Goal: Task Accomplishment & Management: Use online tool/utility

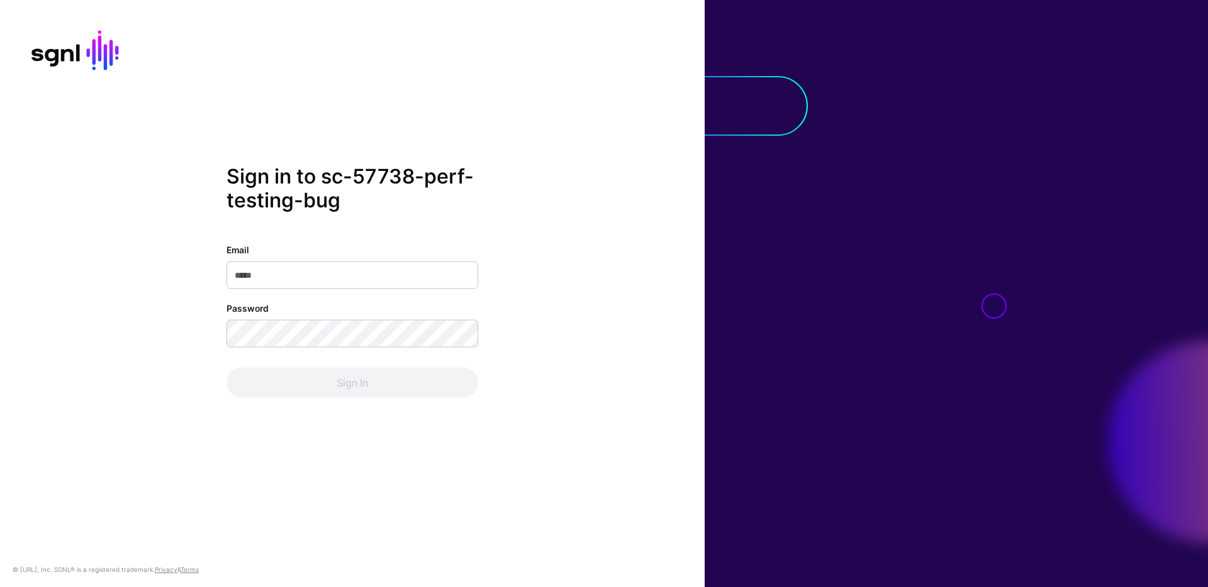
click at [310, 277] on input "Email" at bounding box center [352, 275] width 252 height 28
type input "**********"
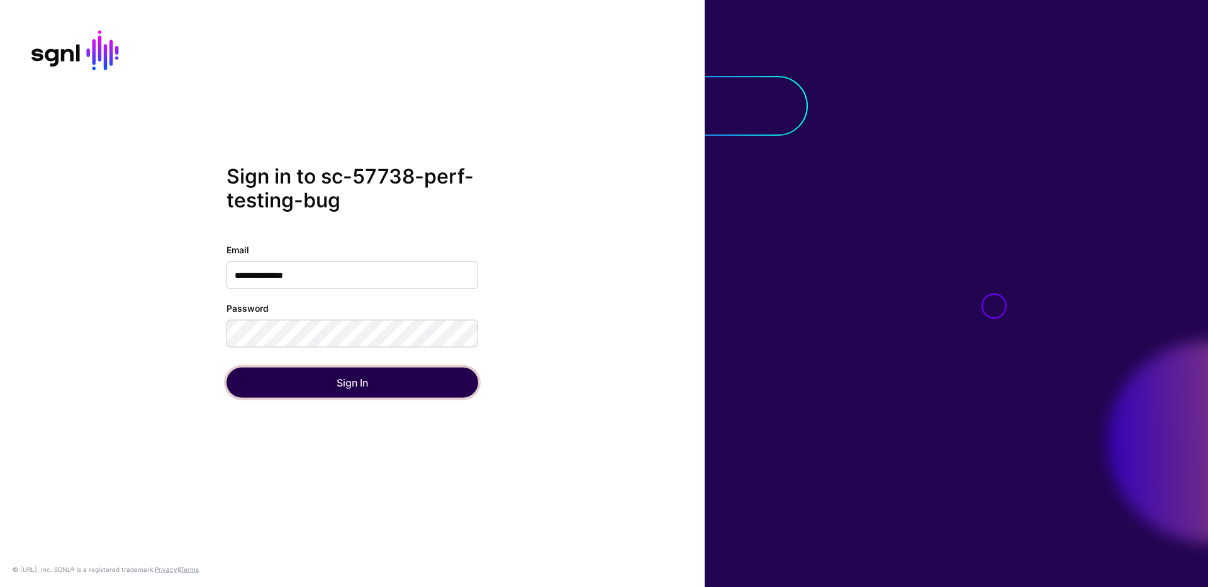
click at [353, 394] on button "Sign In" at bounding box center [352, 382] width 252 height 30
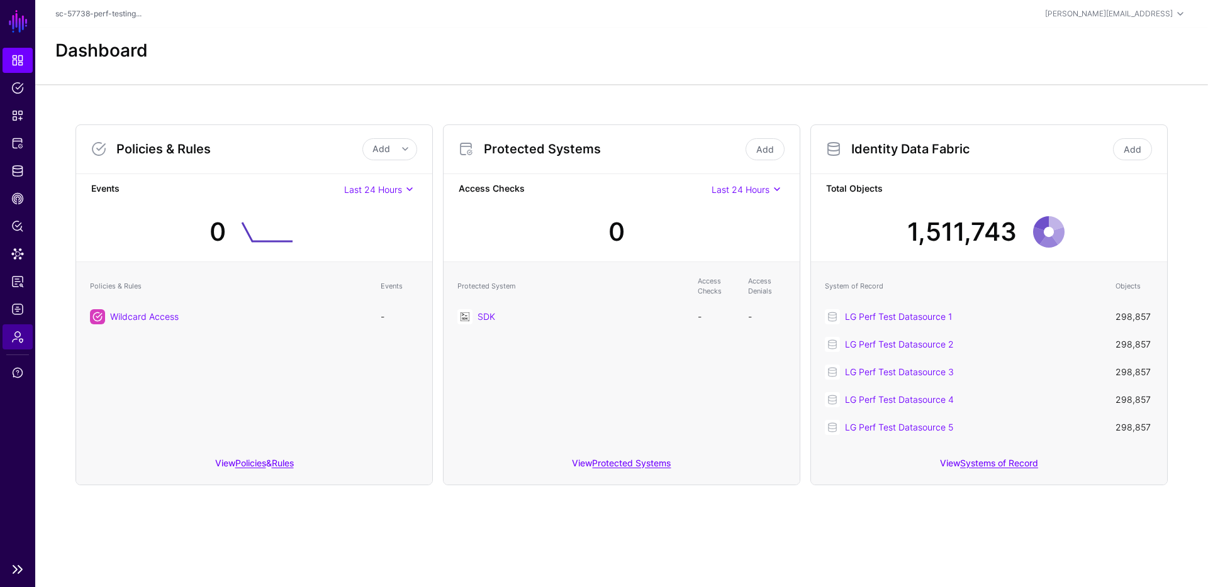
click at [10, 330] on link "Admin" at bounding box center [18, 337] width 30 height 25
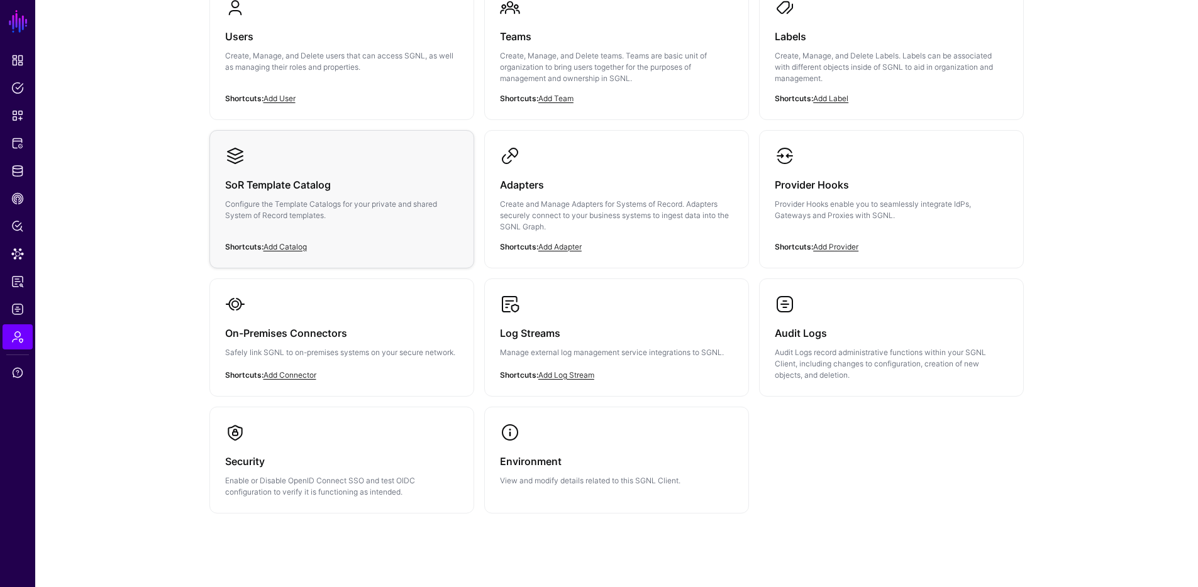
scroll to position [173, 0]
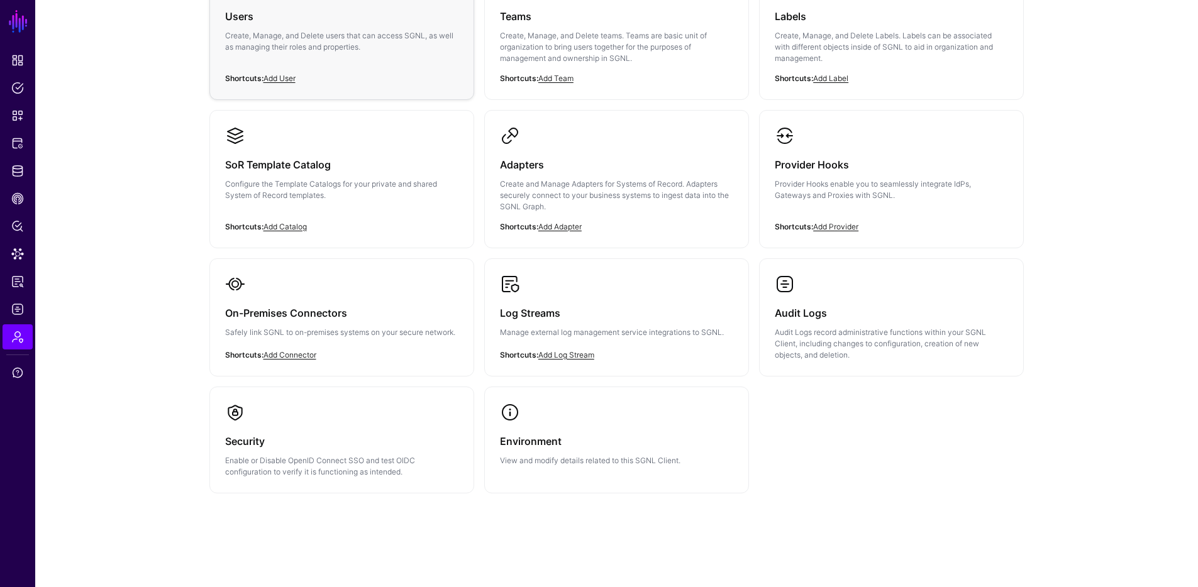
click at [355, 67] on div "Users Create, Manage, and Delete users that can access SGNL, as well as managin…" at bounding box center [341, 34] width 233 height 75
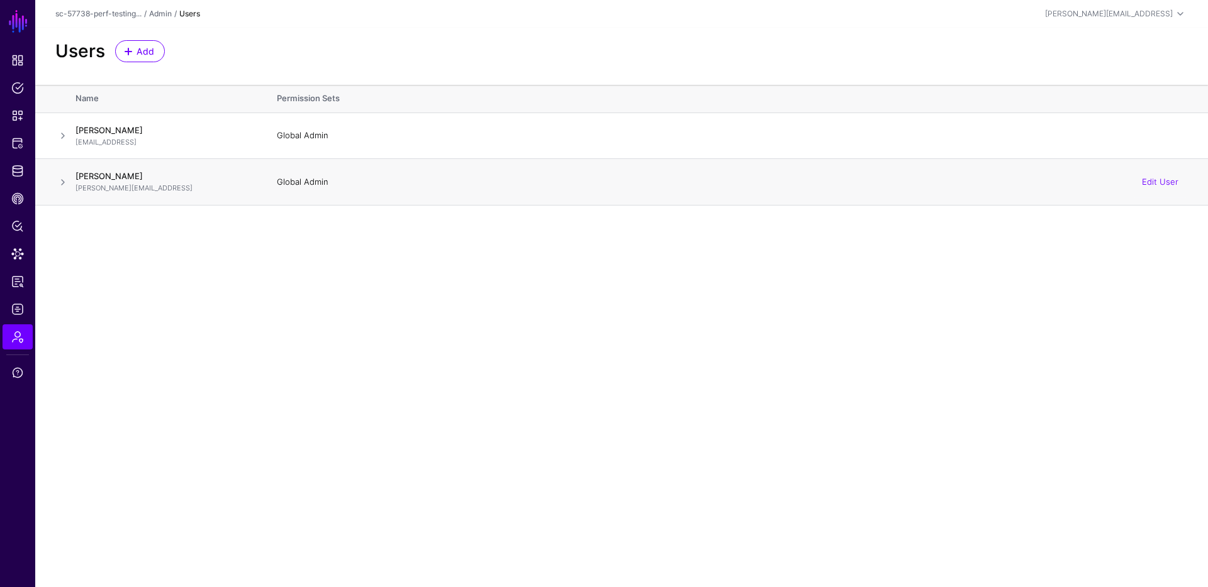
click at [1140, 180] on div "Edit User" at bounding box center [1159, 182] width 55 height 31
click at [1160, 182] on link "Edit User" at bounding box center [1160, 182] width 36 height 10
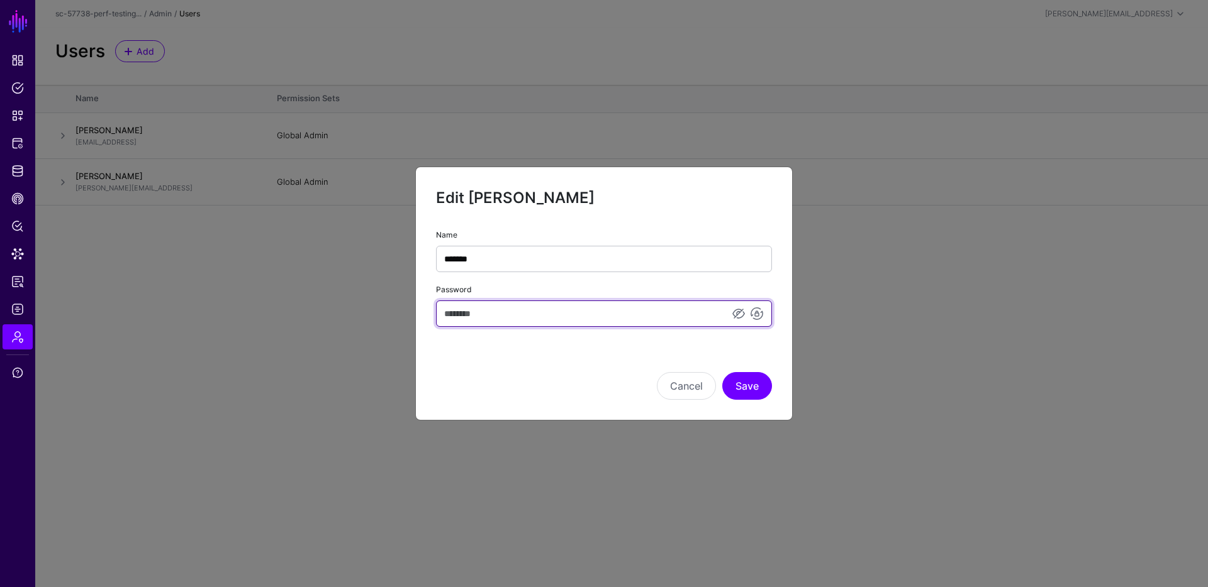
click at [567, 309] on input "Password" at bounding box center [604, 314] width 336 height 26
paste input "**********"
type input "**********"
click at [574, 307] on input "Password" at bounding box center [604, 314] width 336 height 26
type input "******"
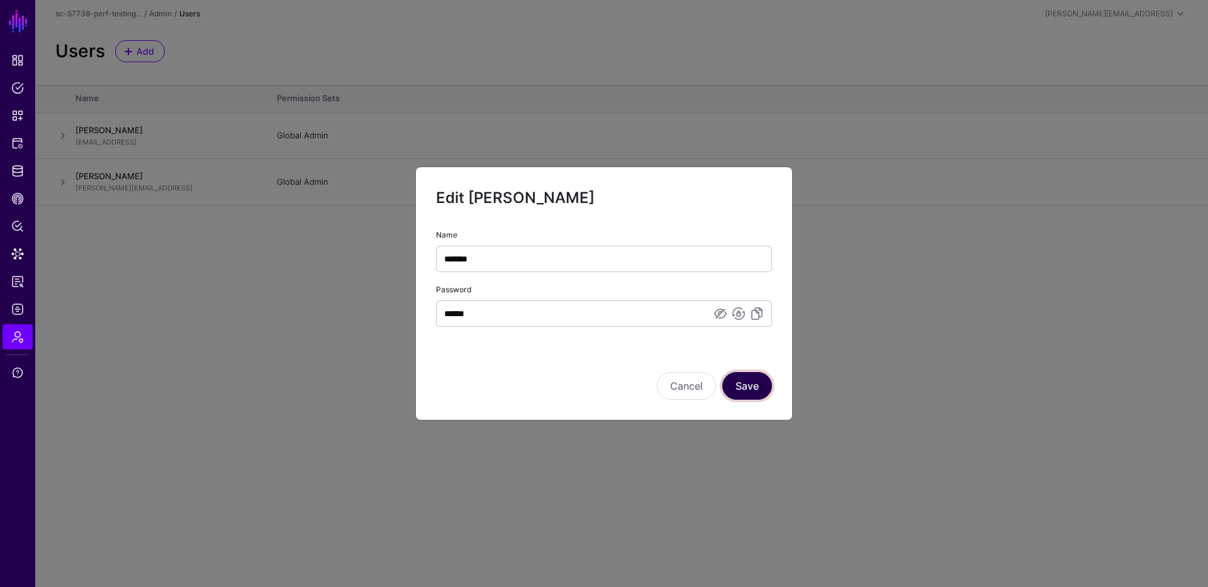
click at [763, 387] on button "Save" at bounding box center [747, 386] width 50 height 28
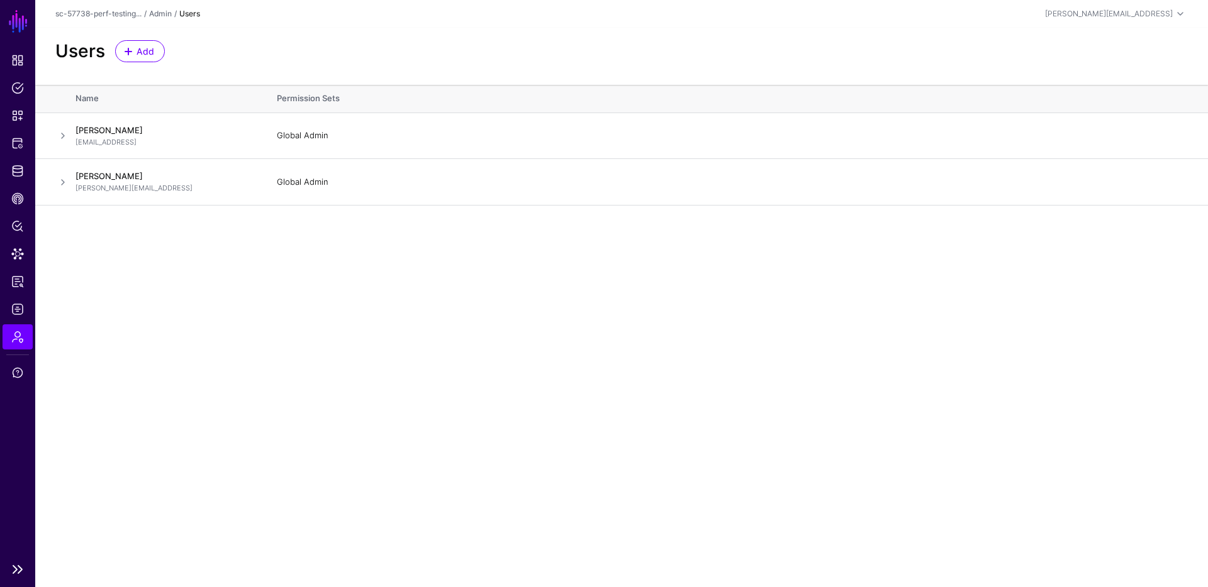
click at [3, 43] on nav "SGNL Dashboard Policies Snippets Protected Systems Identity Data Fabric CAEP Hu…" at bounding box center [17, 293] width 35 height 587
click at [15, 57] on span "Dashboard" at bounding box center [17, 60] width 13 height 13
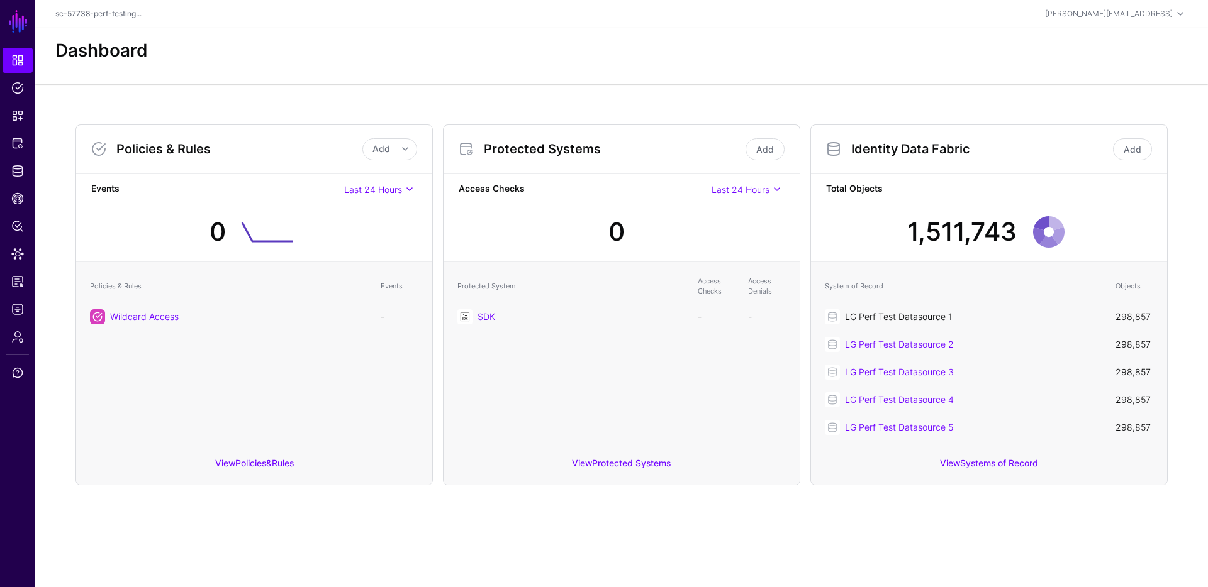
click at [886, 320] on link "LG Perf Test Datasource 1" at bounding box center [898, 316] width 107 height 11
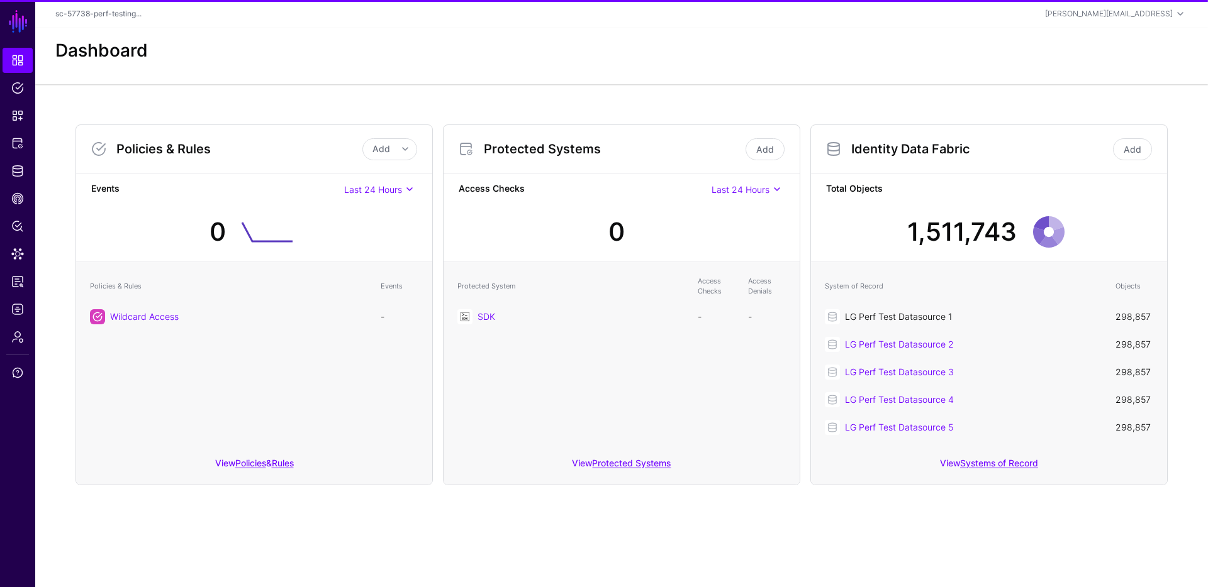
click at [878, 321] on link "LG Perf Test Datasource 1" at bounding box center [898, 316] width 107 height 11
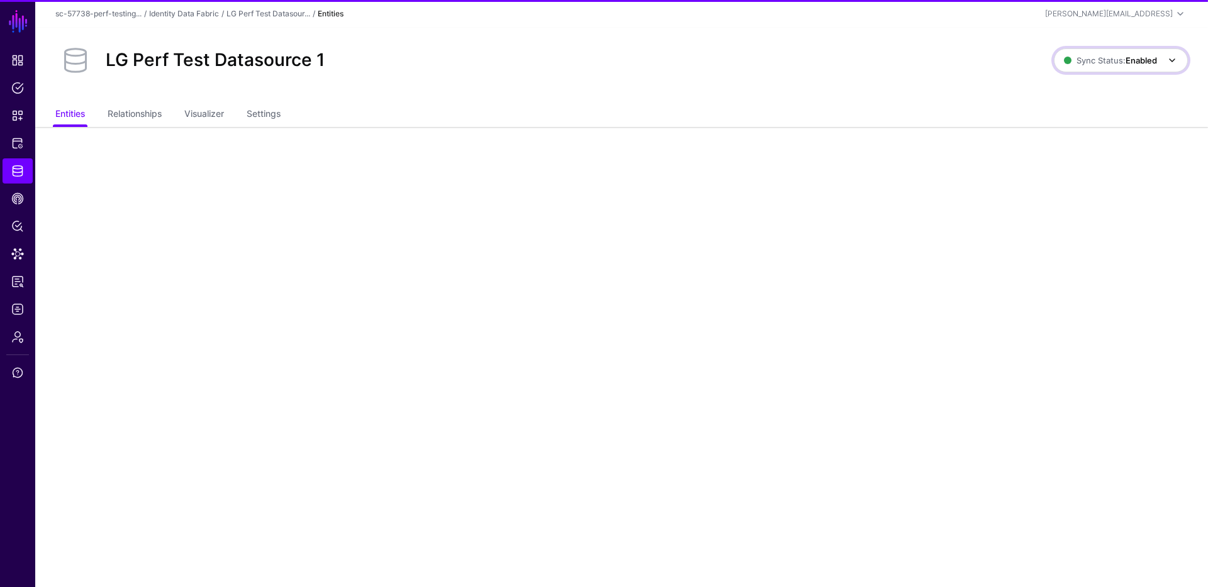
click at [1087, 63] on span "Sync Status: Enabled" at bounding box center [1110, 60] width 93 height 10
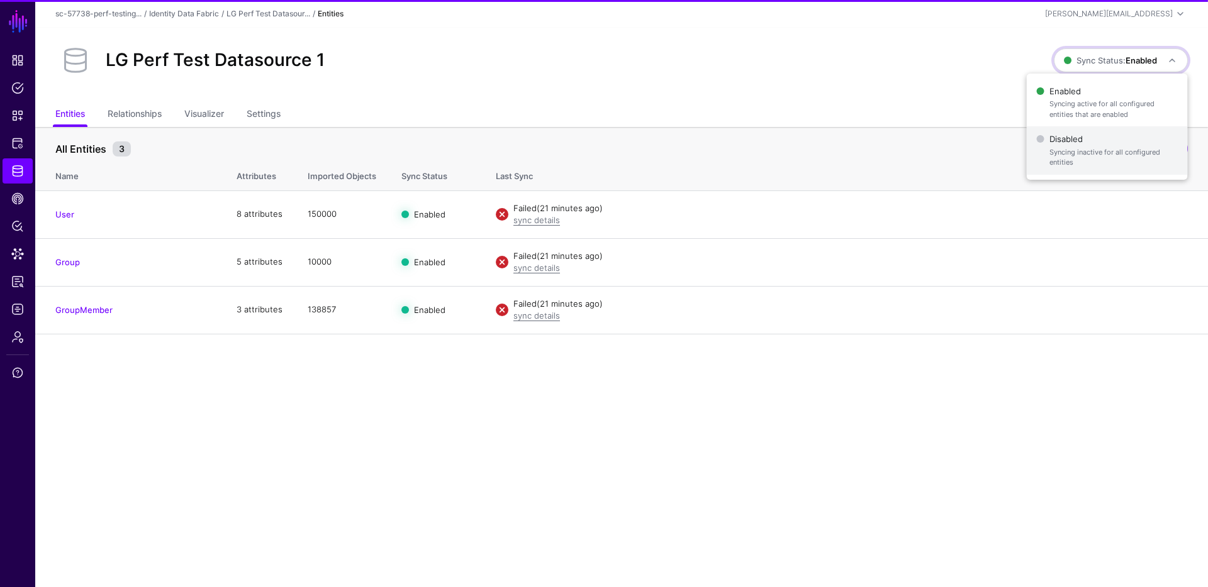
click at [1080, 145] on span "Disabled Syncing inactive for all configured entities" at bounding box center [1107, 150] width 141 height 41
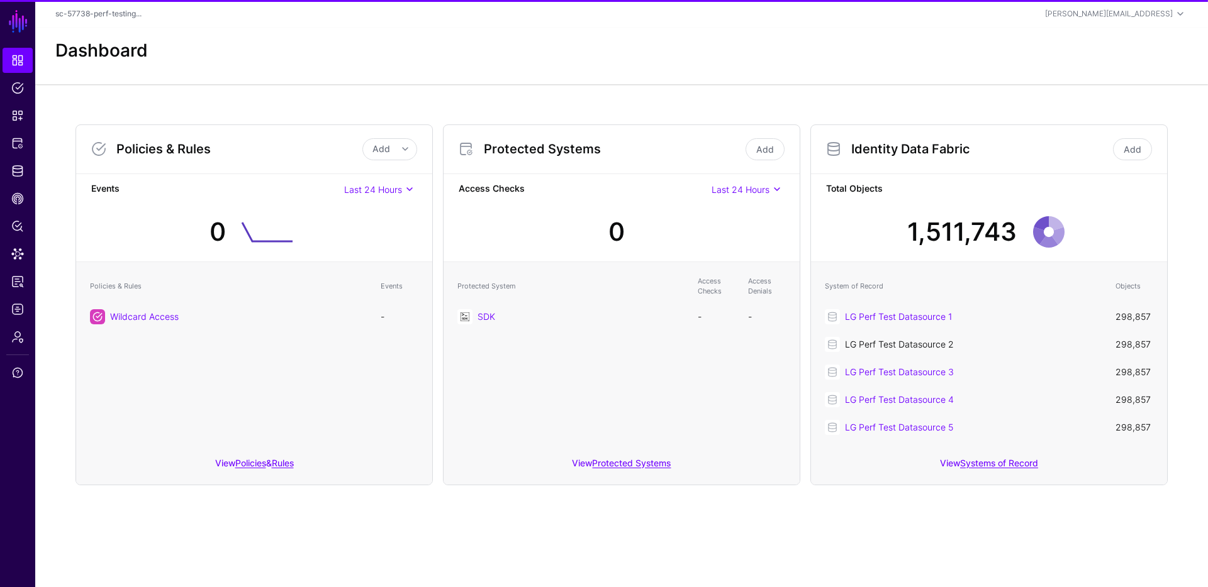
click at [911, 346] on link "LG Perf Test Datasource 2" at bounding box center [899, 344] width 109 height 11
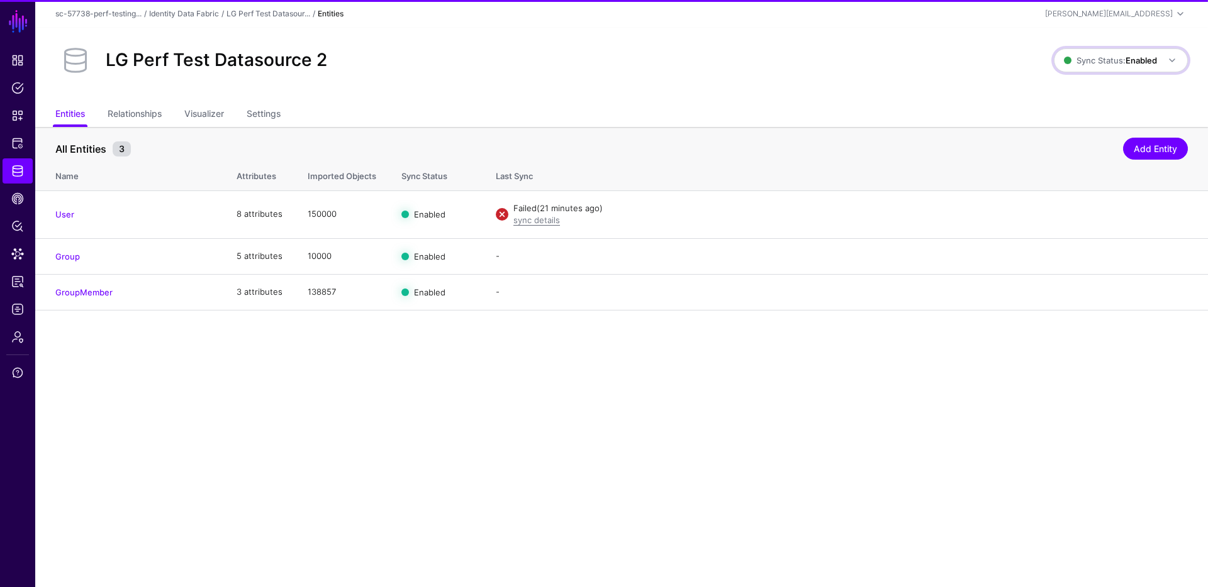
click at [1092, 62] on span "Sync Status: Enabled" at bounding box center [1110, 60] width 93 height 10
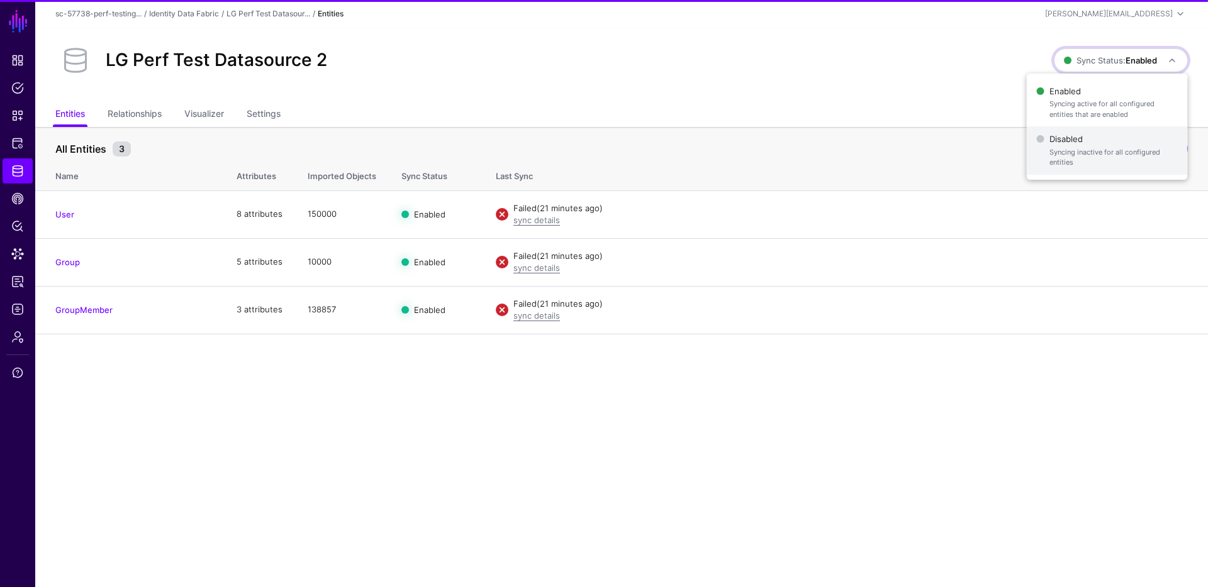
click at [1083, 147] on span "Disabled Syncing inactive for all configured entities" at bounding box center [1107, 150] width 141 height 41
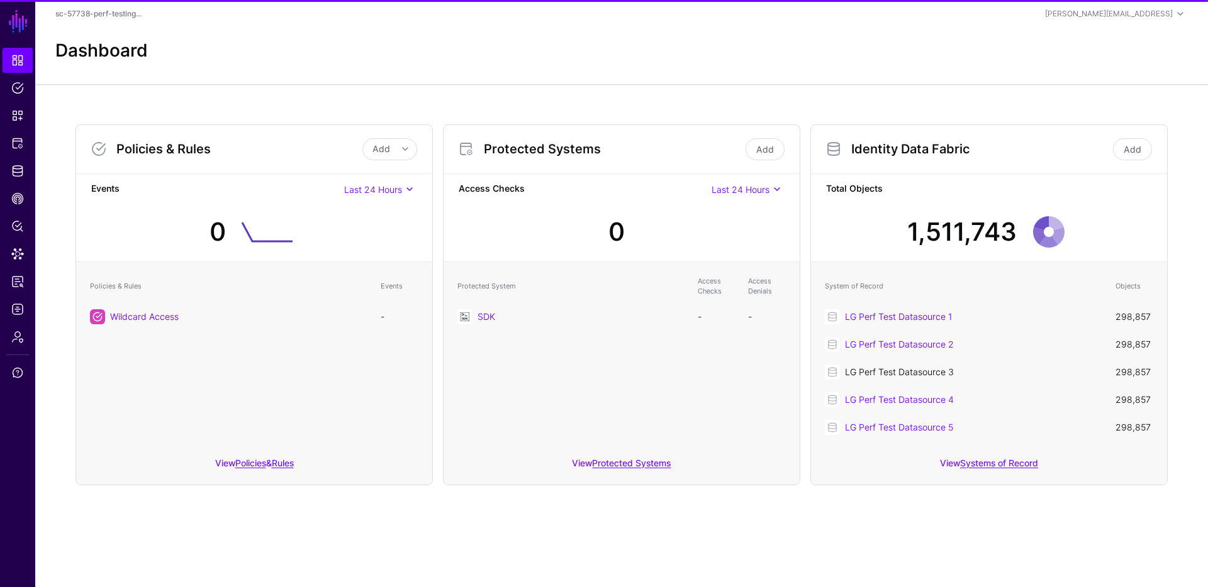
click at [927, 375] on link "LG Perf Test Datasource 3" at bounding box center [899, 372] width 109 height 11
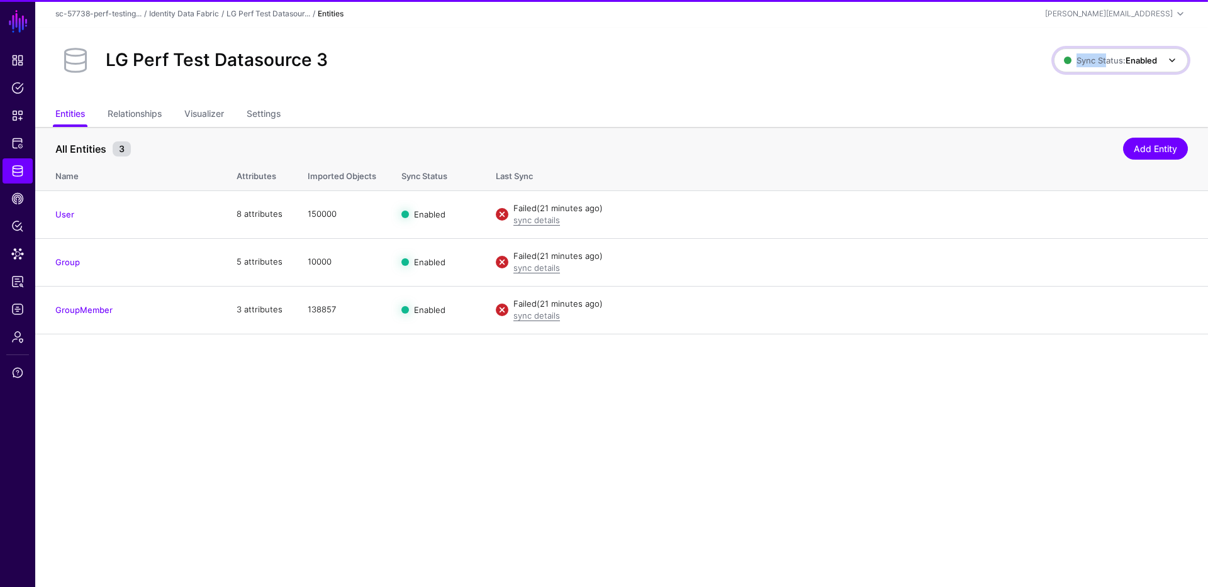
click at [1104, 54] on span "Sync Status: Enabled" at bounding box center [1122, 60] width 116 height 15
click at [1071, 147] on span "Disabled Syncing inactive for all configured entities" at bounding box center [1107, 150] width 141 height 41
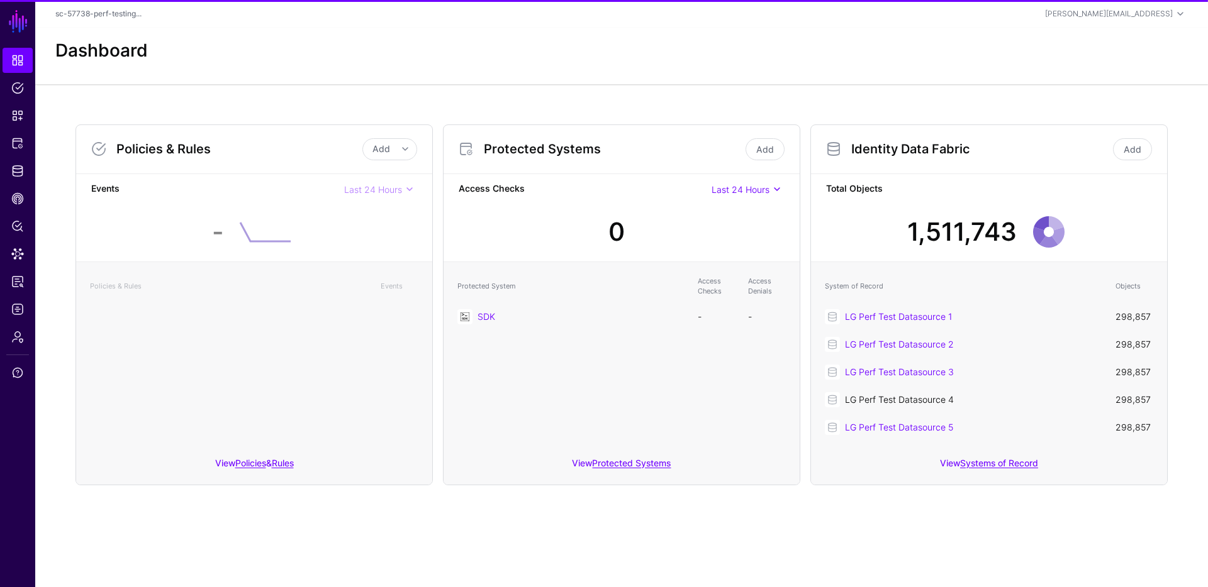
click at [908, 403] on link "LG Perf Test Datasource 4" at bounding box center [899, 399] width 109 height 11
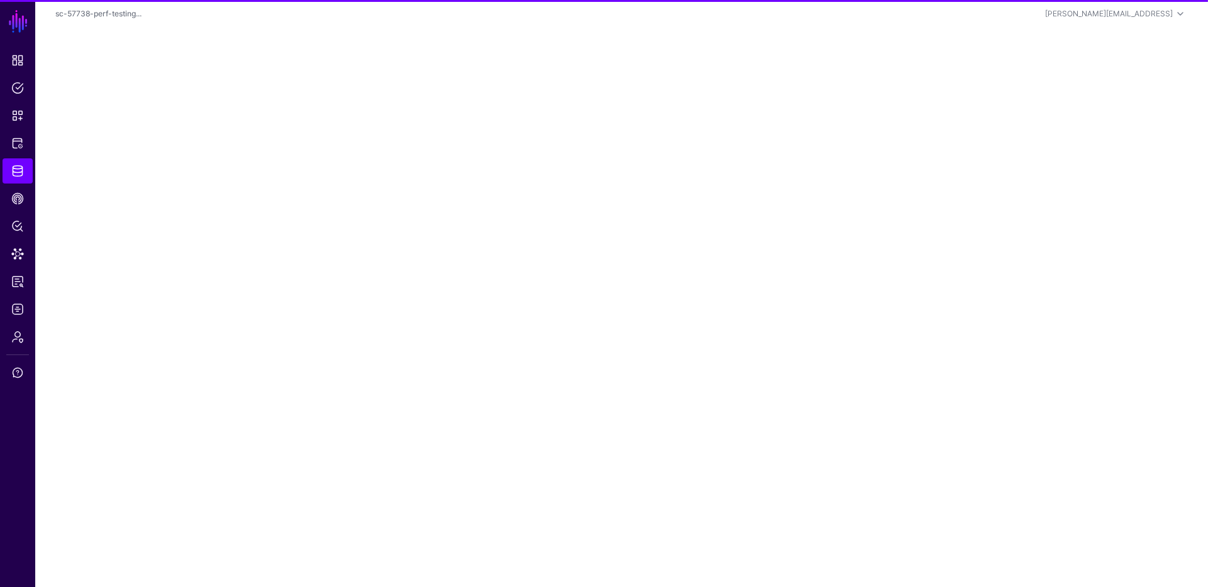
click at [1079, 71] on main "SGNL Dashboard Policies Snippets Protected Systems Identity Data Fabric CAEP Hu…" at bounding box center [604, 293] width 1208 height 587
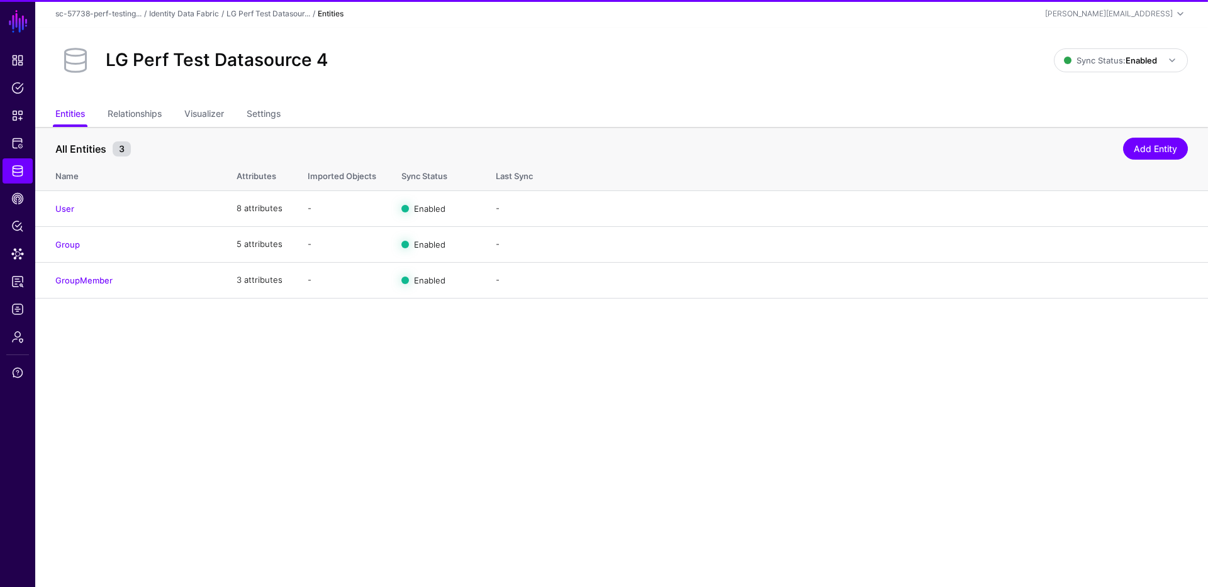
click at [1079, 73] on div "LG Perf Test Datasource 4 Sync Status: Enabled Enabled Syncing active for all c…" at bounding box center [621, 60] width 1132 height 40
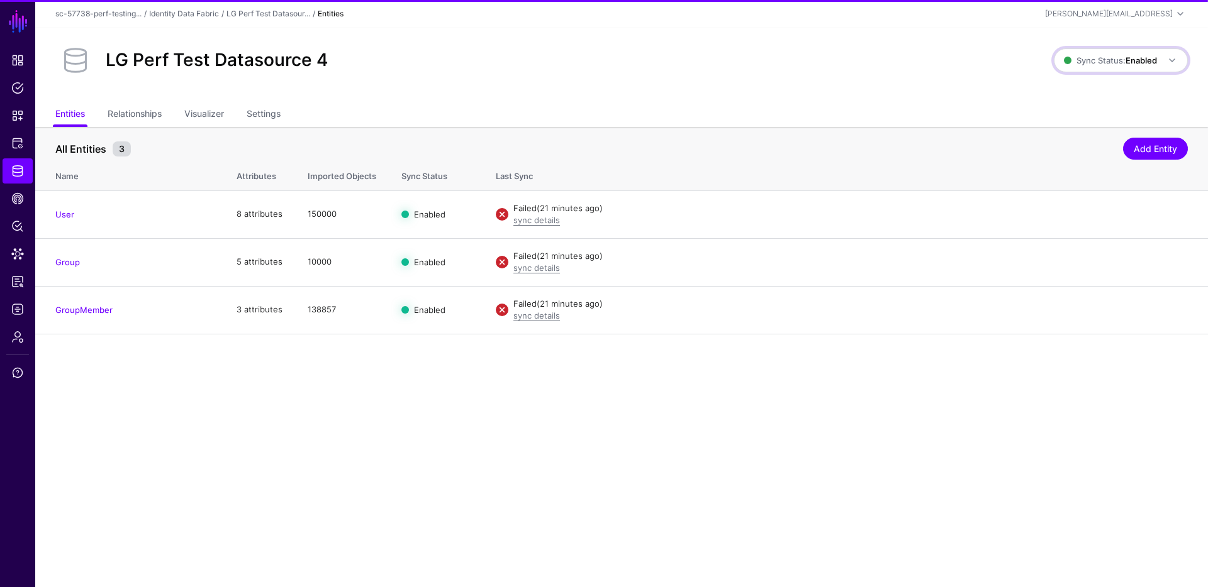
drag, startPoint x: 1104, startPoint y: 57, endPoint x: 1099, endPoint y: 114, distance: 57.4
click at [1104, 57] on span "Sync Status: Enabled" at bounding box center [1110, 60] width 93 height 10
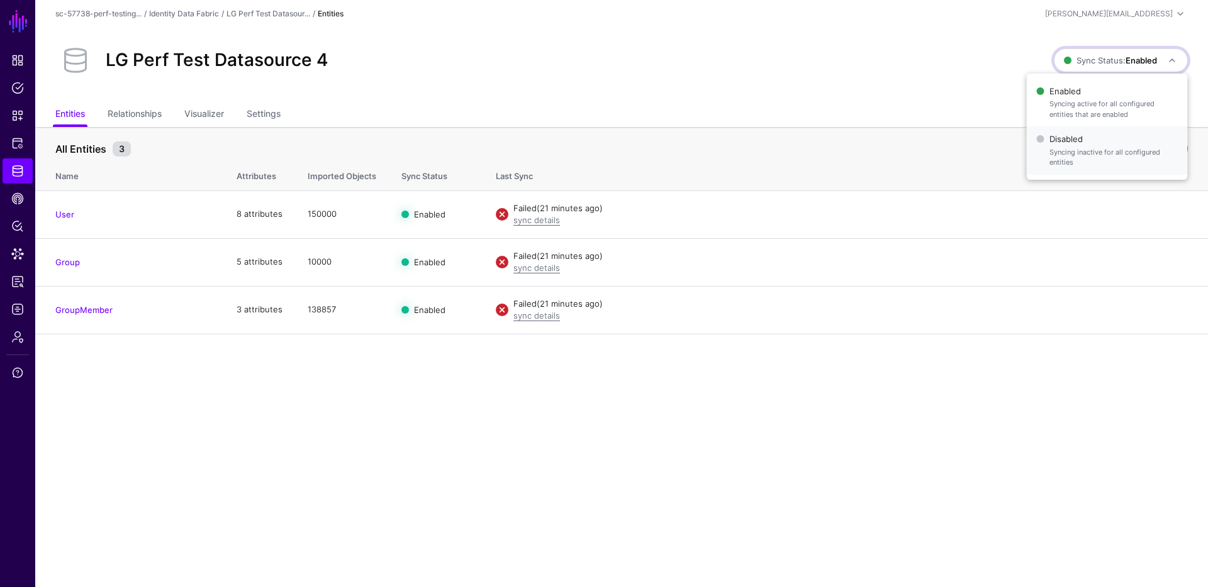
click at [1091, 137] on span "Disabled Syncing inactive for all configured entities" at bounding box center [1107, 150] width 141 height 41
click at [259, 114] on link "Settings" at bounding box center [264, 115] width 34 height 24
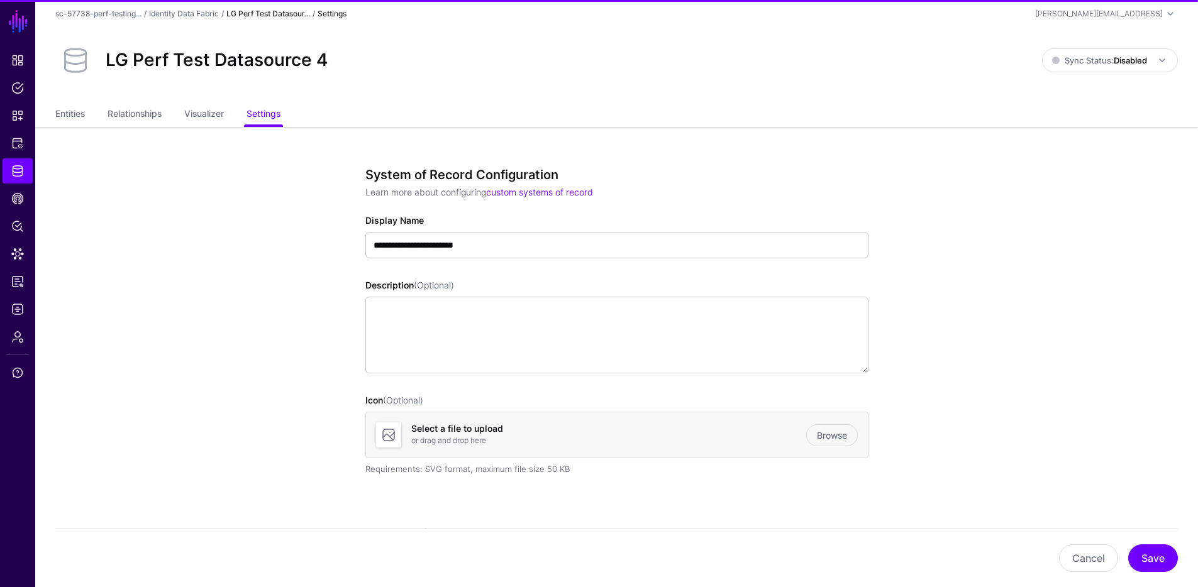
scroll to position [503, 0]
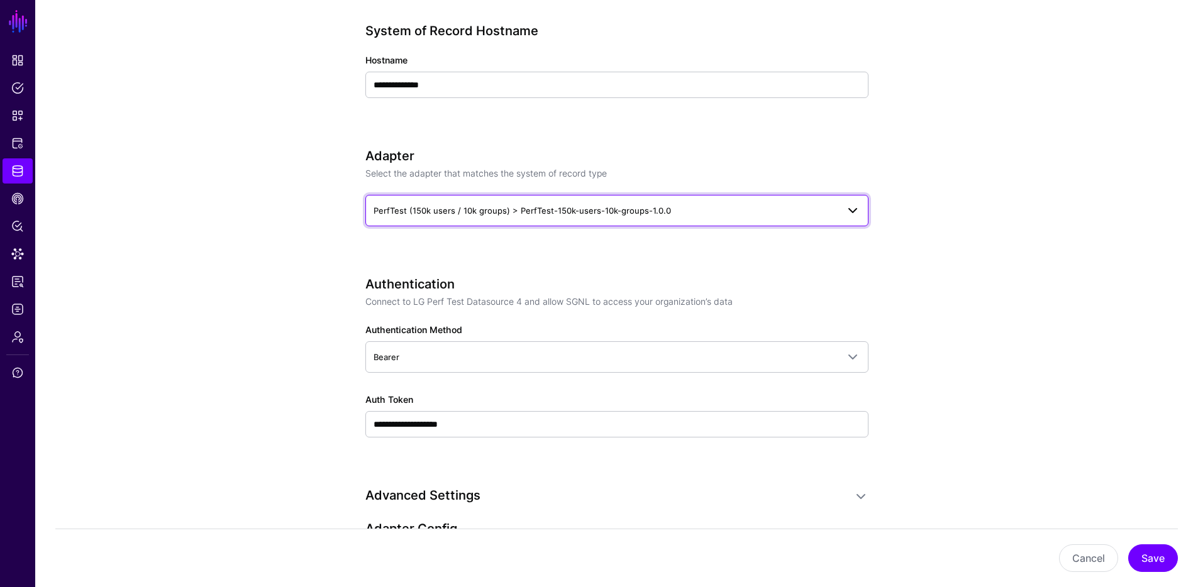
click at [472, 203] on span "PerfTest (150k users / 10k groups) > PerfTest-150k-users-10k-groups-1.0.0" at bounding box center [617, 210] width 487 height 15
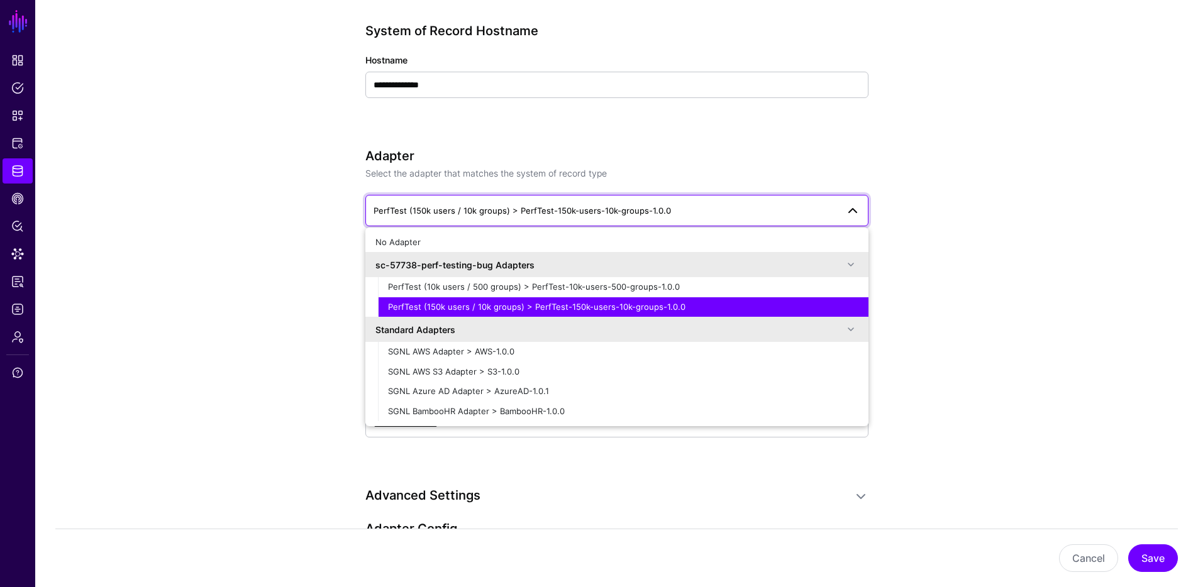
click at [285, 167] on app-datasources-details-form "**********" at bounding box center [616, 449] width 1163 height 1651
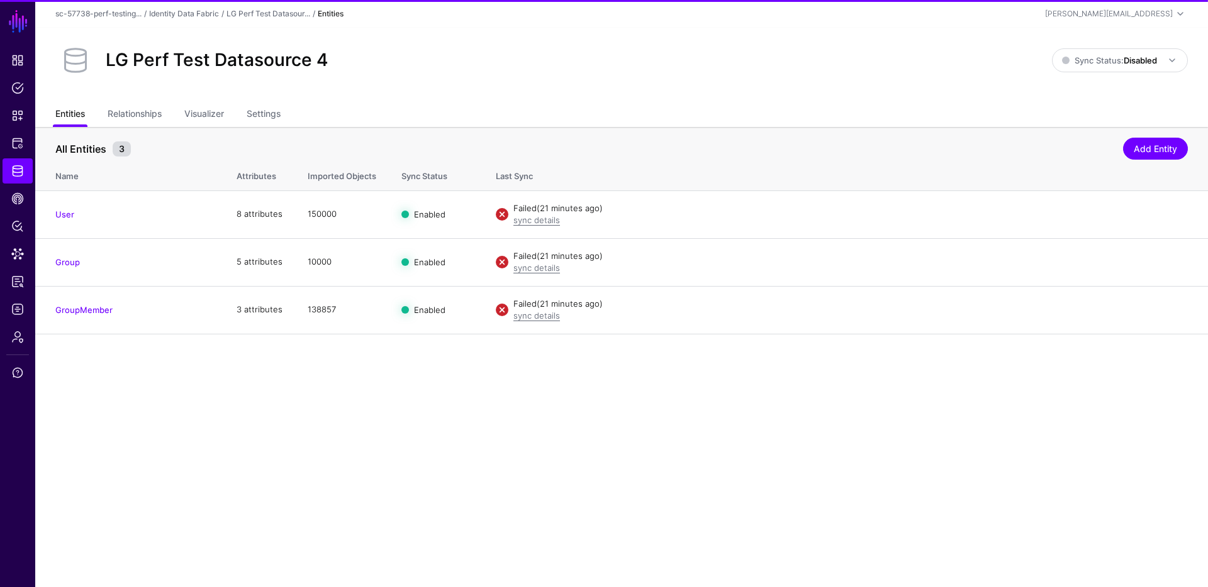
click at [77, 110] on link "Entities" at bounding box center [70, 115] width 30 height 24
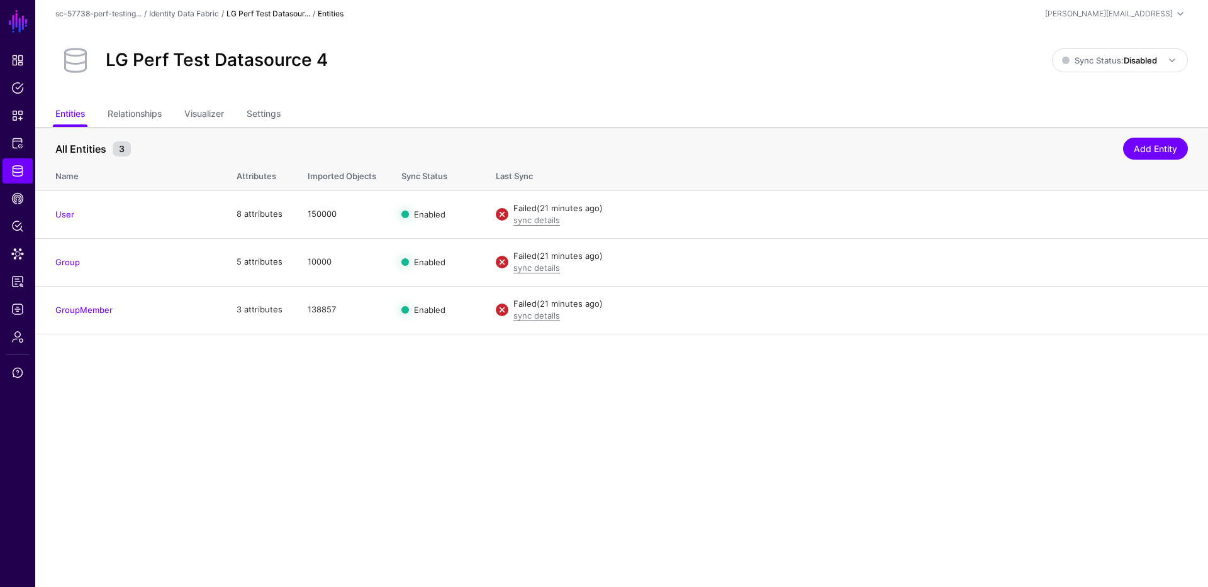
click at [261, 12] on link "LG Perf Test Datasour..." at bounding box center [268, 13] width 84 height 9
click at [179, 17] on link "Identity Data Fabric" at bounding box center [184, 13] width 70 height 9
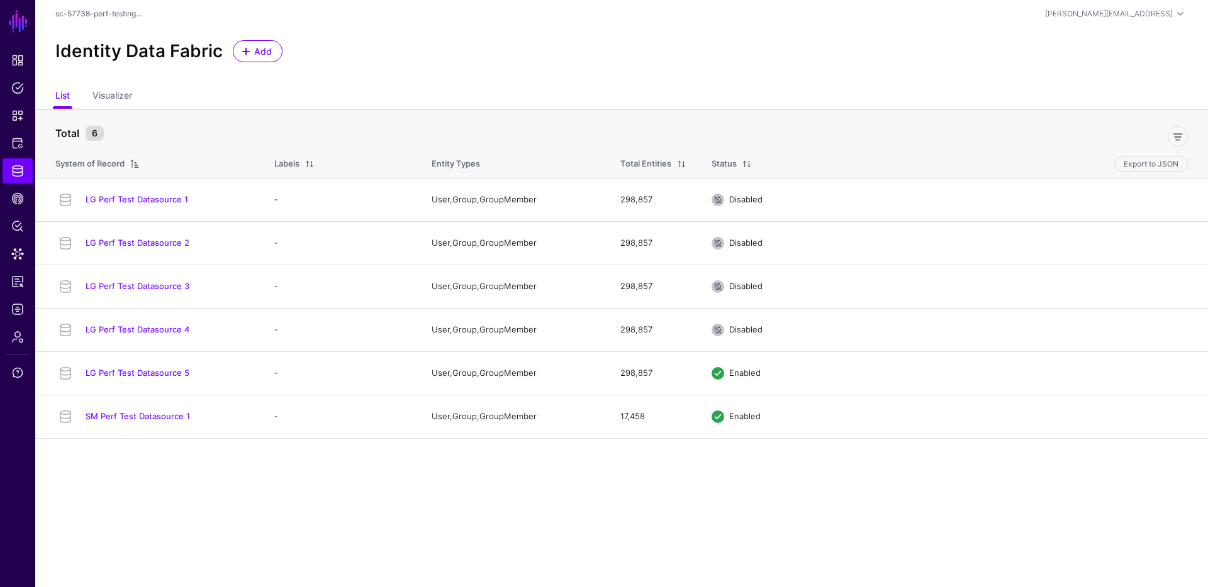
click at [177, 369] on link "LG Perf Test Datasource 5" at bounding box center [138, 373] width 104 height 10
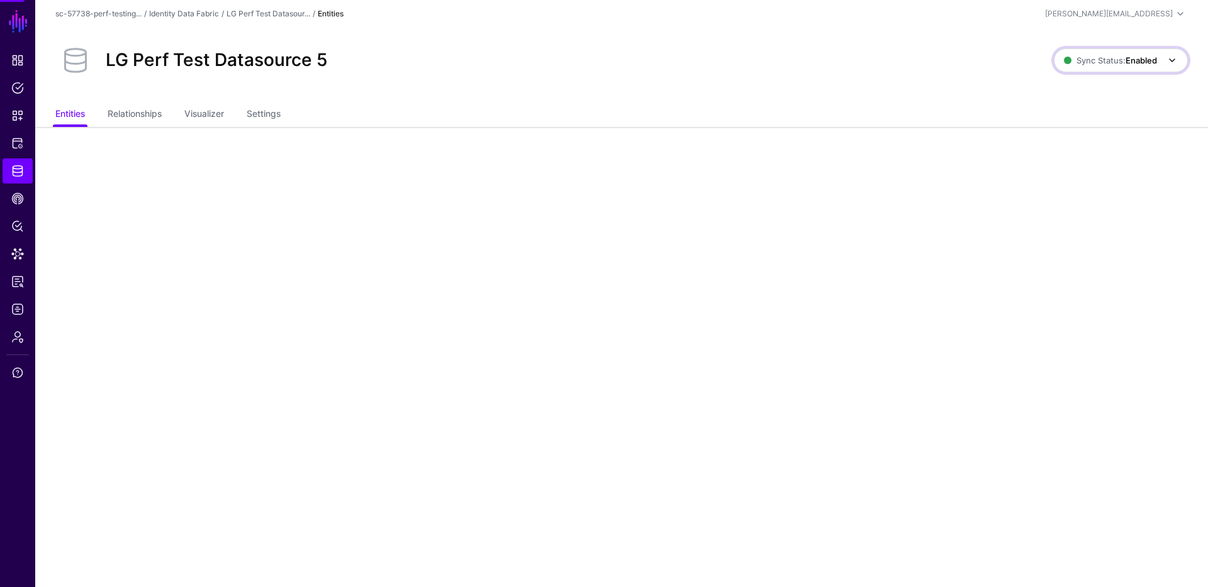
click at [1095, 56] on span "Sync Status: Enabled" at bounding box center [1110, 60] width 93 height 10
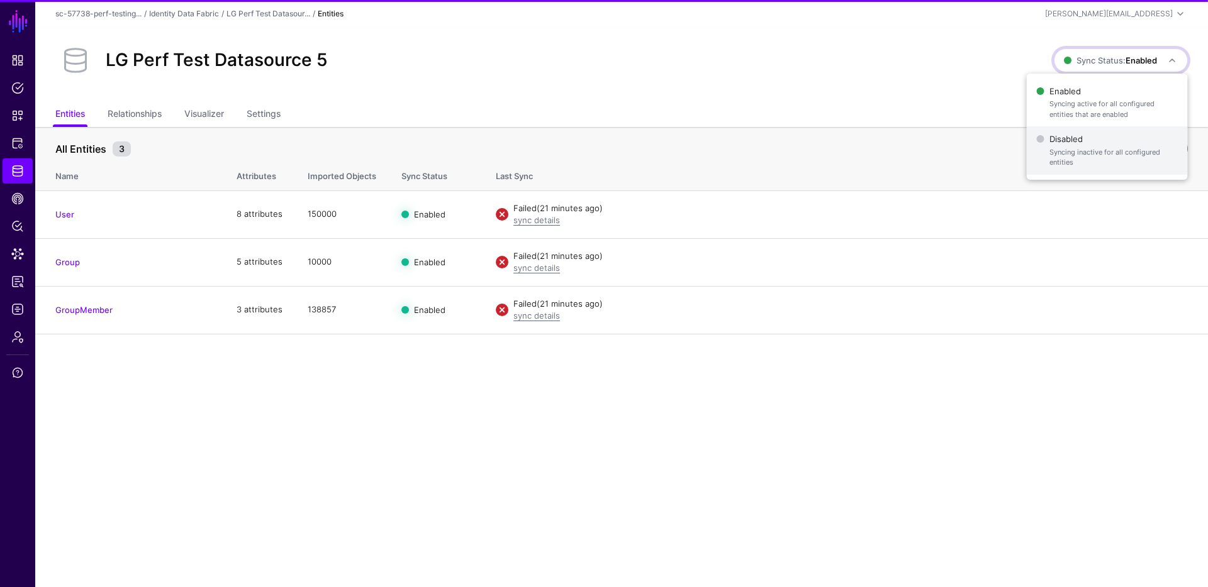
click at [1086, 149] on span "Syncing inactive for all configured entities" at bounding box center [1113, 157] width 128 height 21
click at [504, 74] on div "LG Perf Test Datasource 5" at bounding box center [553, 60] width 1006 height 40
click at [216, 7] on div "sc-57738-perf-testing... / Identity Data Fabric / LG Perf Test Datasour... / En…" at bounding box center [621, 13] width 1132 height 15
click at [216, 10] on link "Identity Data Fabric" at bounding box center [184, 13] width 70 height 9
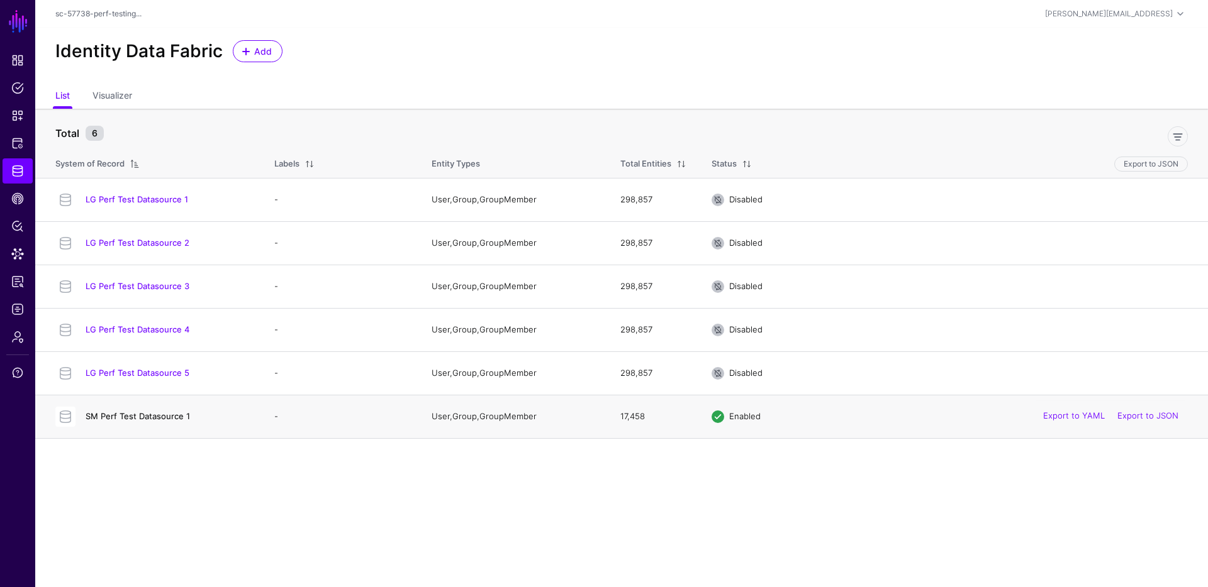
click at [179, 418] on link "SM Perf Test Datasource 1" at bounding box center [138, 416] width 104 height 10
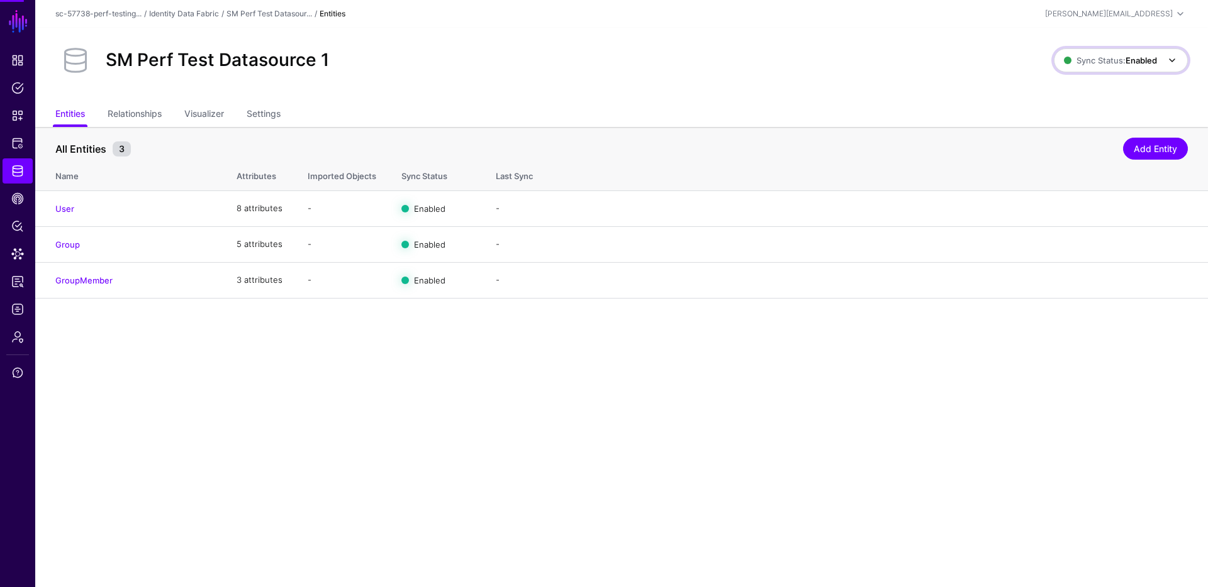
click at [1104, 55] on span "Sync Status: Enabled" at bounding box center [1110, 60] width 93 height 14
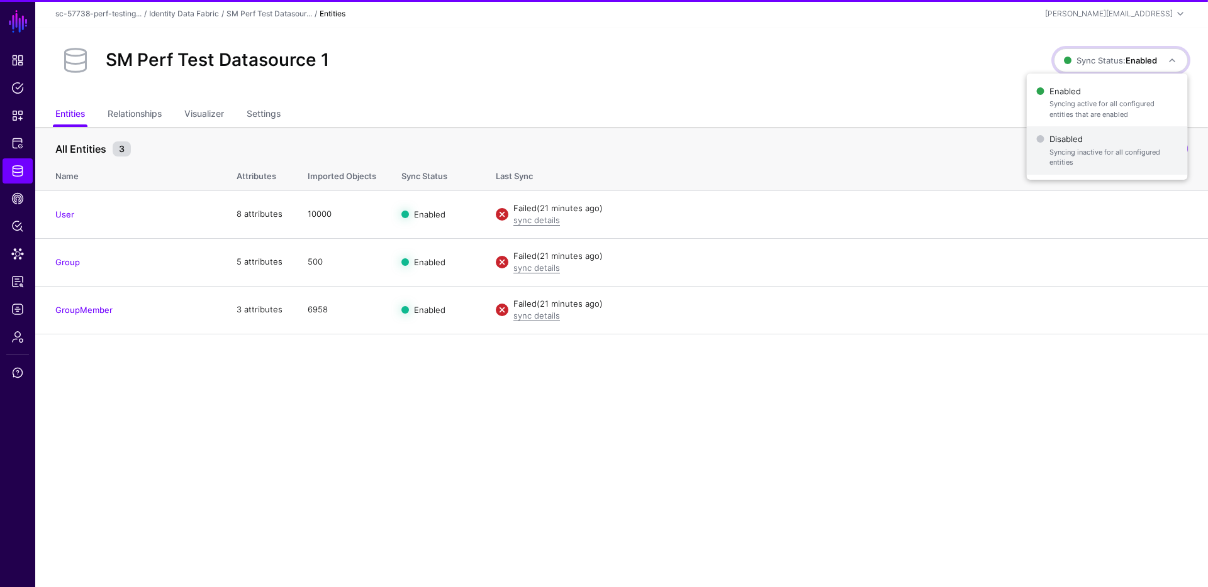
click at [1088, 157] on span "Syncing inactive for all configured entities" at bounding box center [1113, 157] width 128 height 21
click at [649, 101] on div "SM Perf Test Datasource 1 Sync Status: Disabled Enabled Syncing active for all …" at bounding box center [621, 65] width 1172 height 75
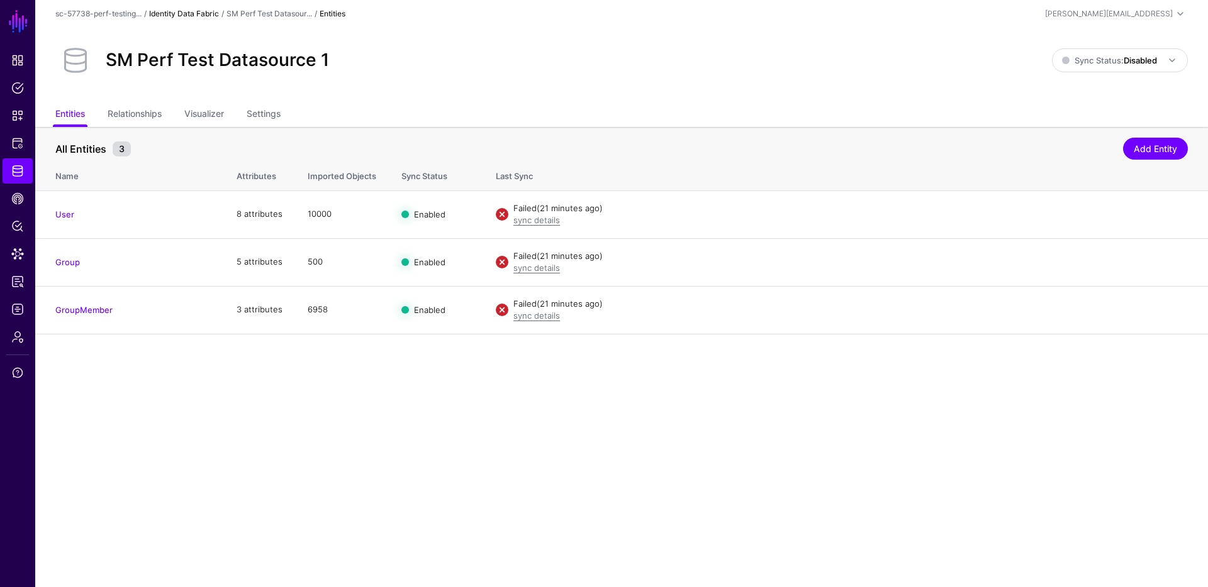
click at [207, 10] on link "Identity Data Fabric" at bounding box center [184, 13] width 70 height 9
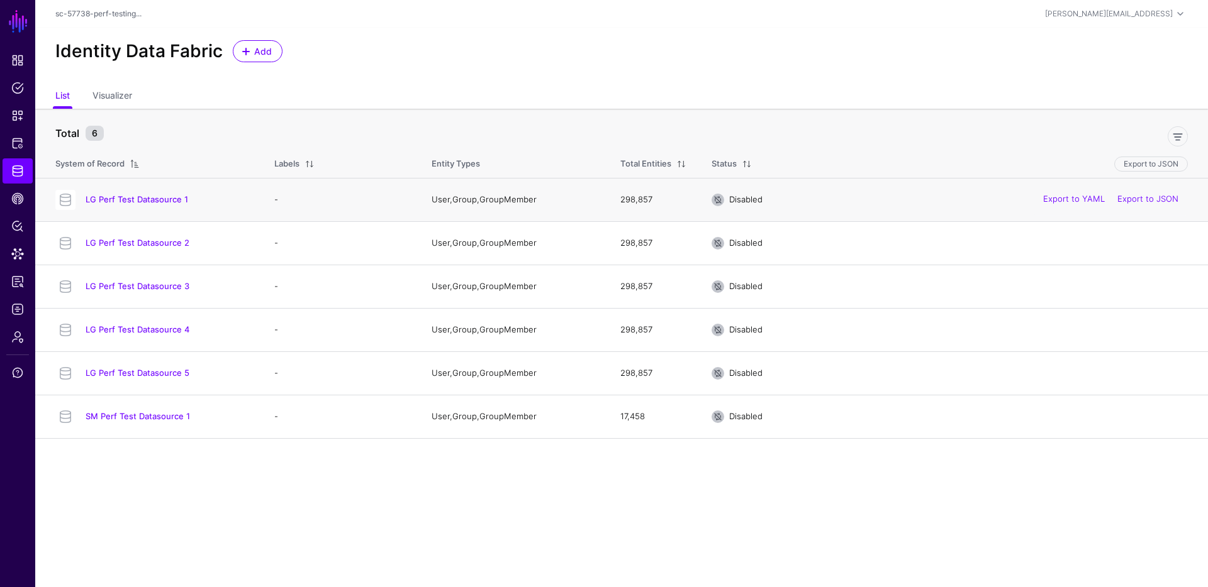
click at [628, 204] on td "298,857" at bounding box center [653, 199] width 91 height 43
drag, startPoint x: 620, startPoint y: 203, endPoint x: 663, endPoint y: 204, distance: 42.8
click at [662, 204] on td "298,857" at bounding box center [653, 199] width 91 height 43
click at [664, 204] on td "298,857" at bounding box center [653, 199] width 91 height 43
click at [148, 203] on link "LG Perf Test Datasource 1" at bounding box center [137, 199] width 103 height 10
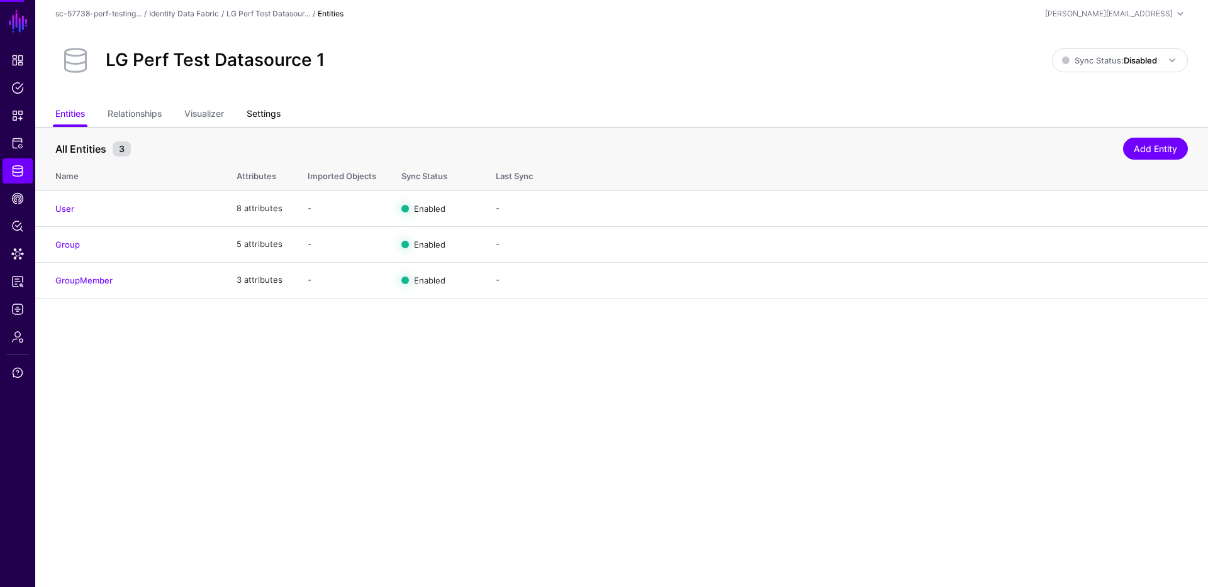
click at [270, 118] on link "Settings" at bounding box center [264, 115] width 34 height 24
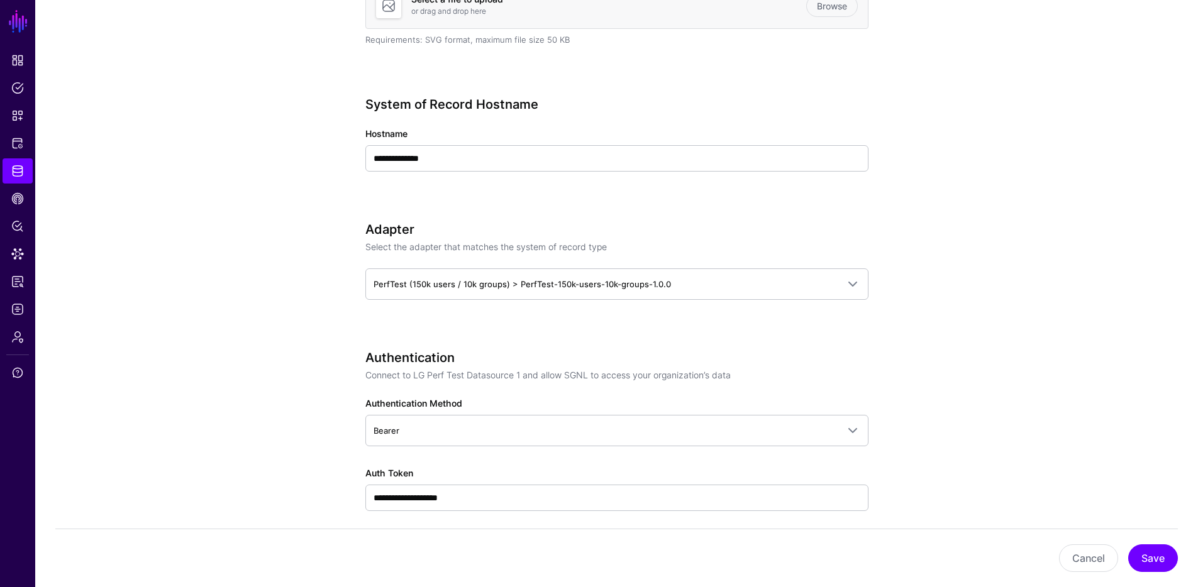
scroll to position [503, 0]
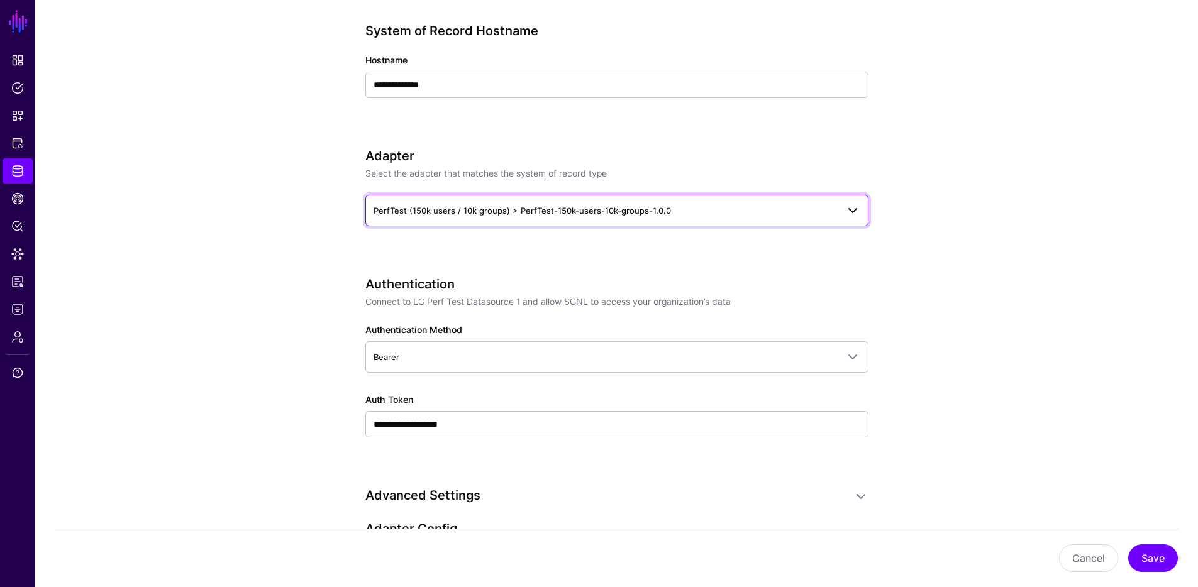
click at [506, 209] on span "PerfTest (150k users / 10k groups) > PerfTest-150k-users-10k-groups-1.0.0" at bounding box center [522, 211] width 297 height 10
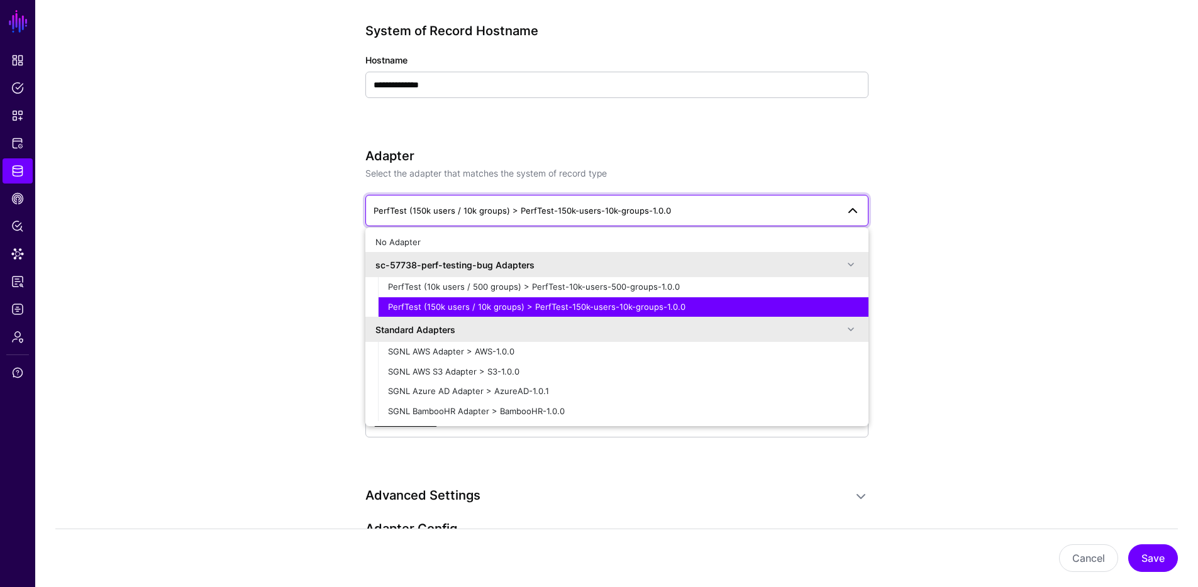
click at [272, 181] on app-datasources-details-form "**********" at bounding box center [616, 449] width 1163 height 1651
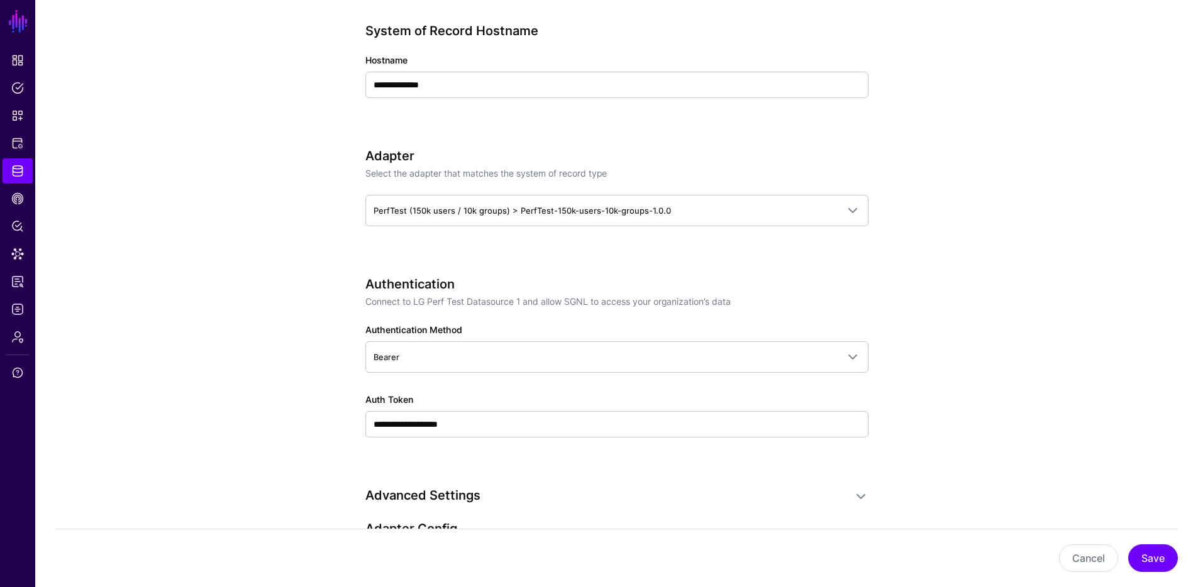
drag, startPoint x: 264, startPoint y: 175, endPoint x: 246, endPoint y: 169, distance: 18.5
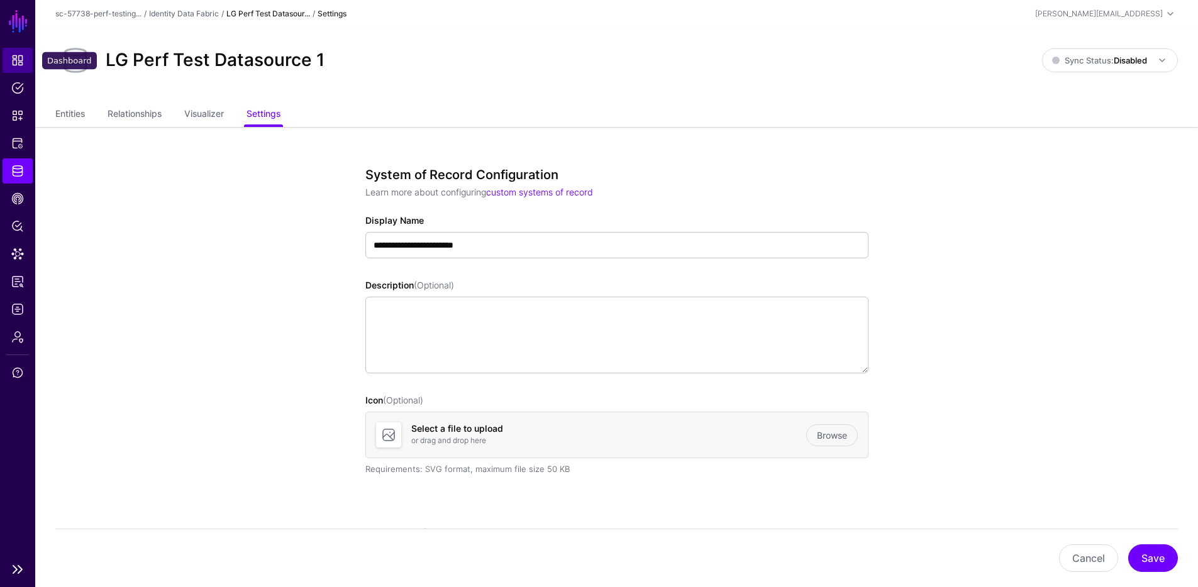
click at [16, 60] on span "Dashboard" at bounding box center [17, 60] width 13 height 13
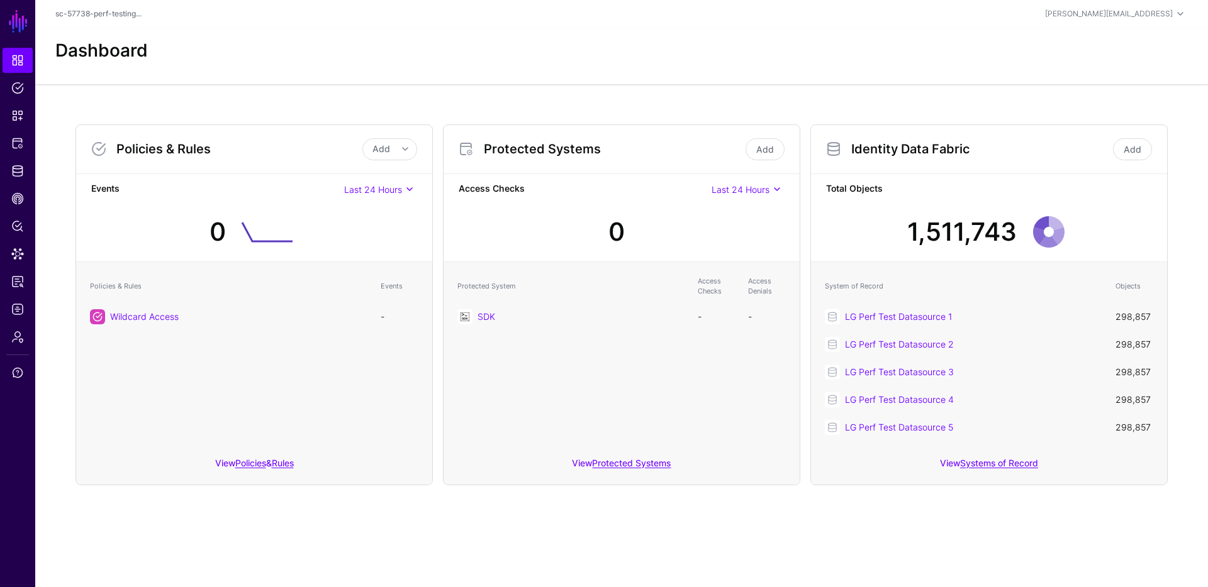
click at [648, 345] on div "Protected System Access Checks Access Denials SDK - -" at bounding box center [621, 355] width 356 height 187
click at [488, 321] on link "SDK" at bounding box center [486, 316] width 18 height 11
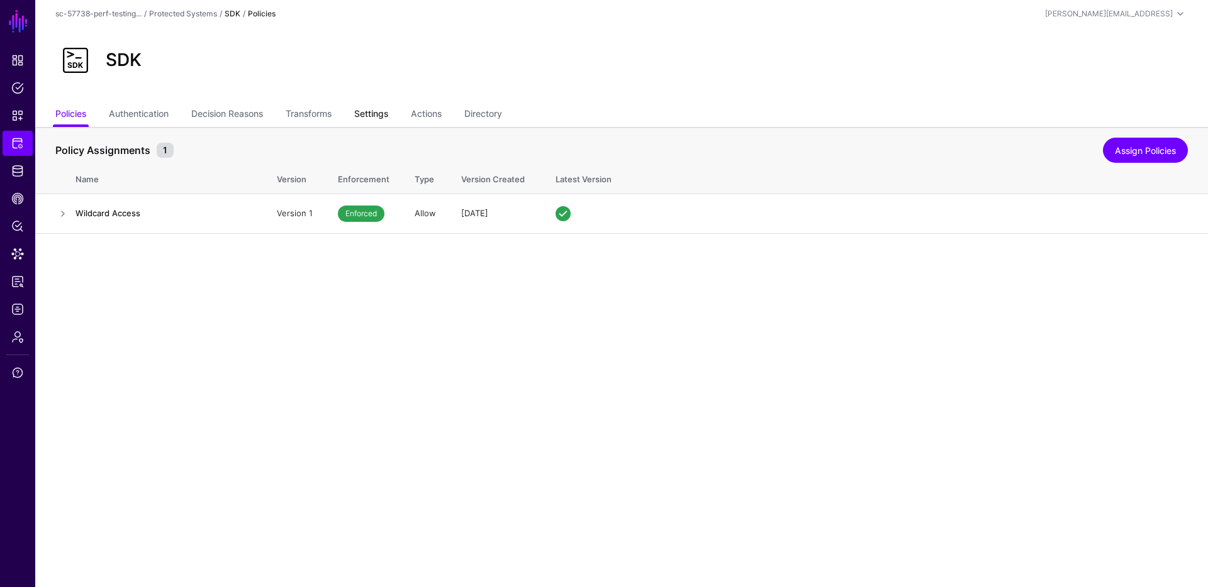
click at [377, 114] on link "Settings" at bounding box center [371, 115] width 34 height 24
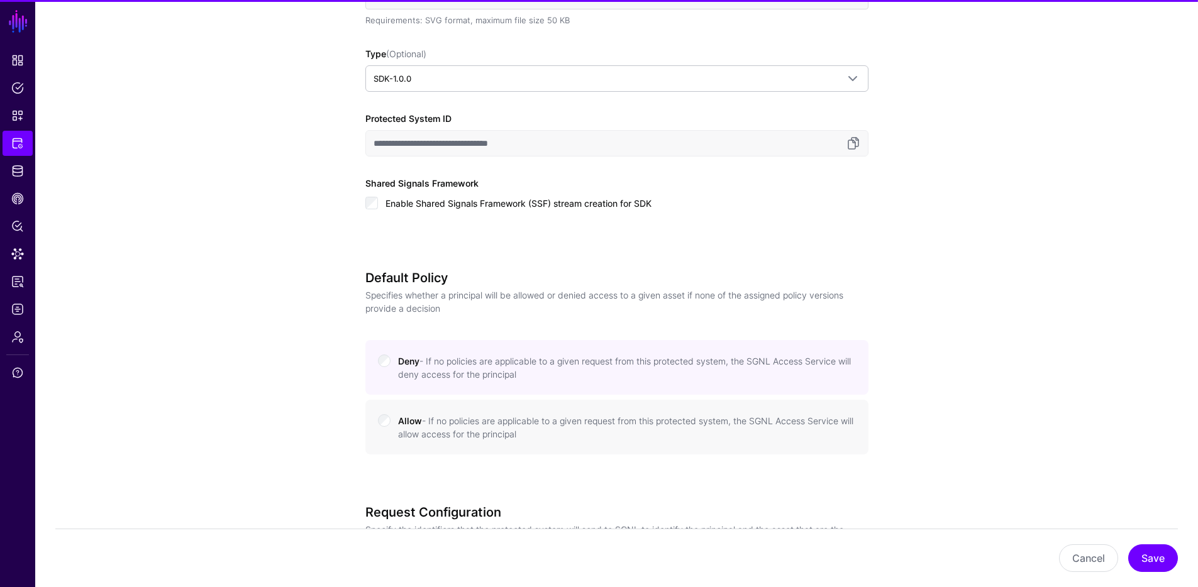
scroll to position [881, 0]
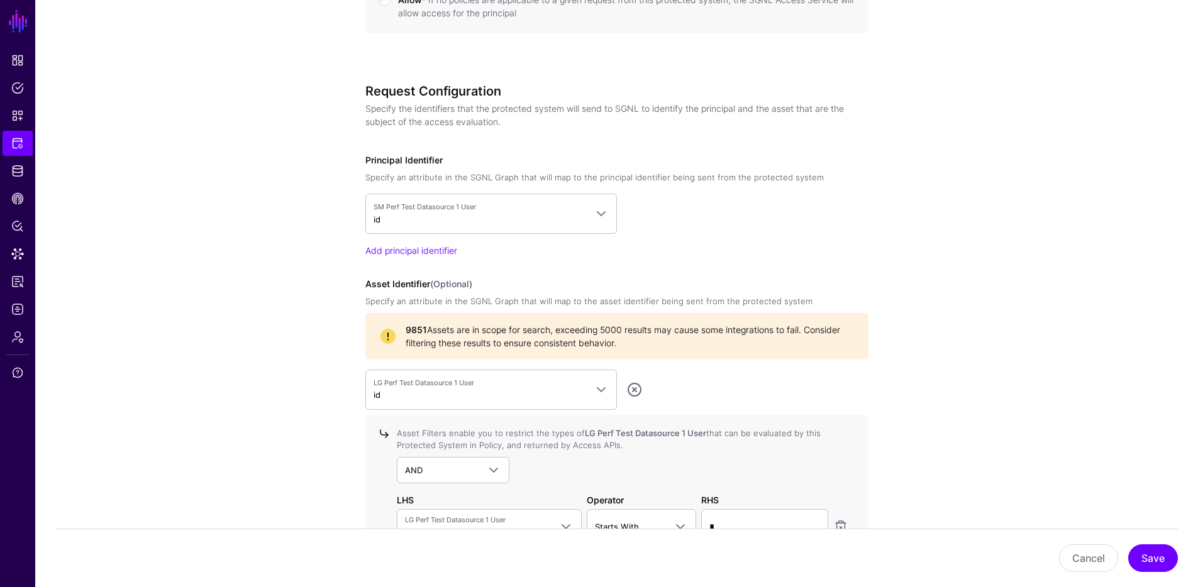
click at [475, 329] on span "9851 Assets are in scope for search, exceeding 5000 results may cause some inte…" at bounding box center [630, 336] width 448 height 26
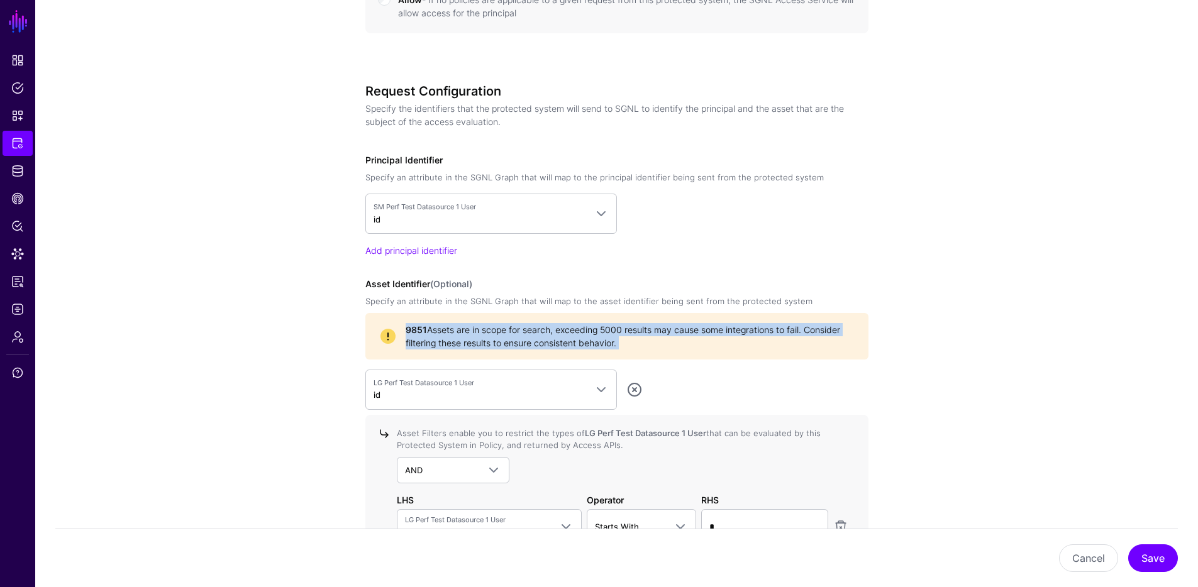
click at [475, 329] on span "9851 Assets are in scope for search, exceeding 5000 results may cause some inte…" at bounding box center [630, 336] width 448 height 26
click at [626, 334] on span "9851 Assets are in scope for search, exceeding 5000 results may cause some inte…" at bounding box center [630, 336] width 448 height 26
drag, startPoint x: 611, startPoint y: 335, endPoint x: 523, endPoint y: 328, distance: 88.4
click at [524, 328] on span "9851 Assets are in scope for search, exceeding 5000 results may cause some inte…" at bounding box center [630, 336] width 448 height 26
click at [523, 328] on span "9851 Assets are in scope for search, exceeding 5000 results may cause some inte…" at bounding box center [630, 336] width 448 height 26
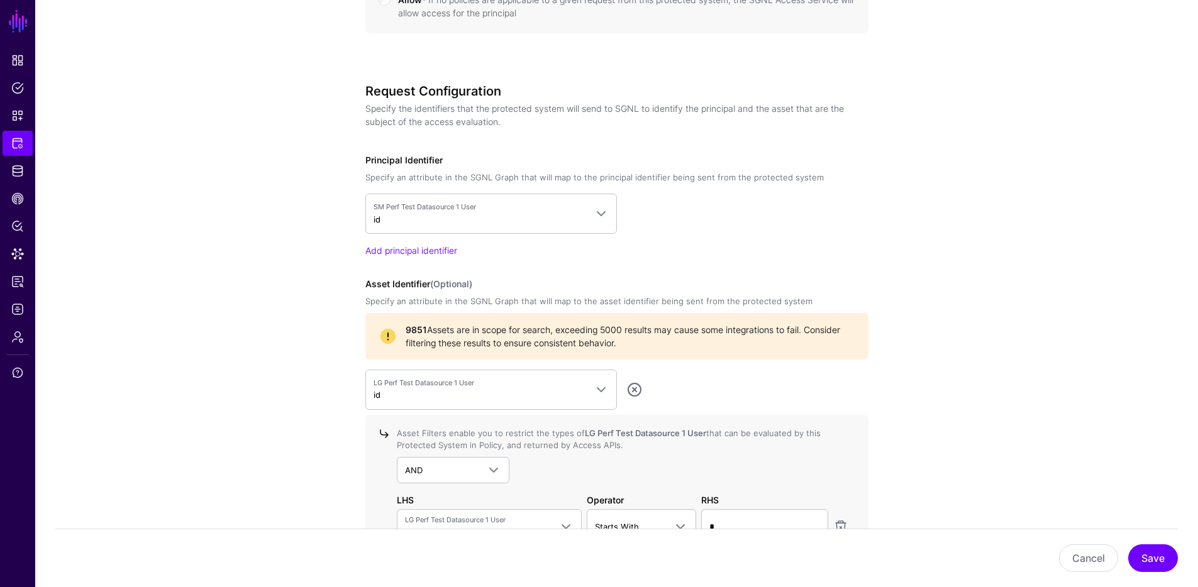
click at [504, 326] on span "9851 Assets are in scope for search, exceeding 5000 results may cause some inte…" at bounding box center [630, 336] width 448 height 26
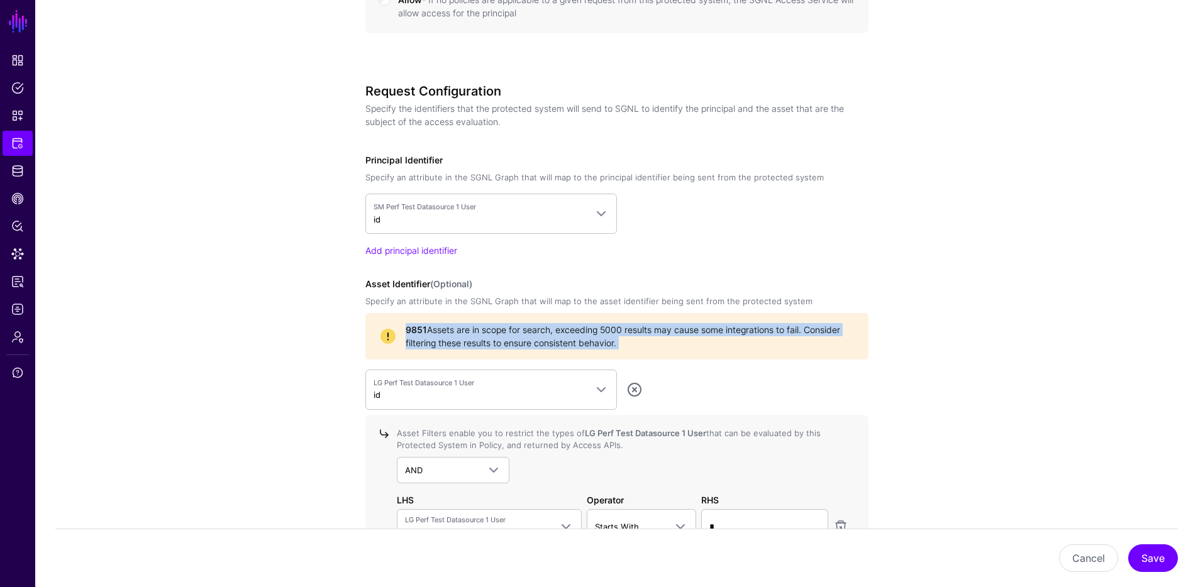
click at [504, 326] on span "9851 Assets are in scope for search, exceeding 5000 results may cause some inte…" at bounding box center [630, 336] width 448 height 26
click at [595, 330] on span "9851 Assets are in scope for search, exceeding 5000 results may cause some inte…" at bounding box center [630, 336] width 448 height 26
click at [638, 341] on span "9851 Assets are in scope for search, exceeding 5000 results may cause some inte…" at bounding box center [630, 336] width 448 height 26
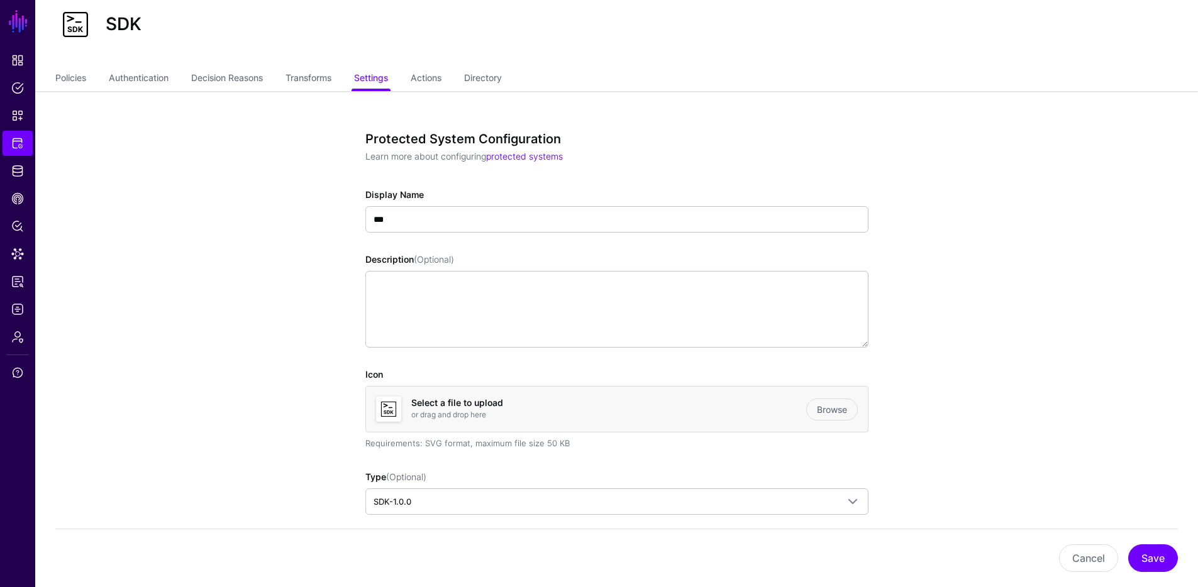
scroll to position [0, 0]
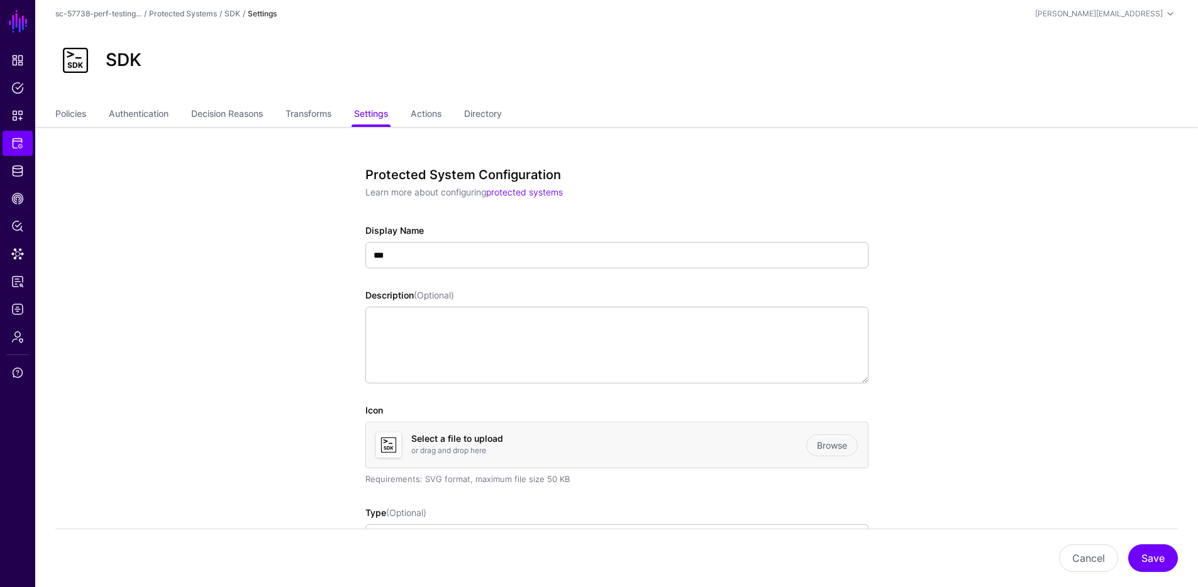
click at [621, 189] on p "Learn more about configuring protected systems" at bounding box center [611, 192] width 493 height 13
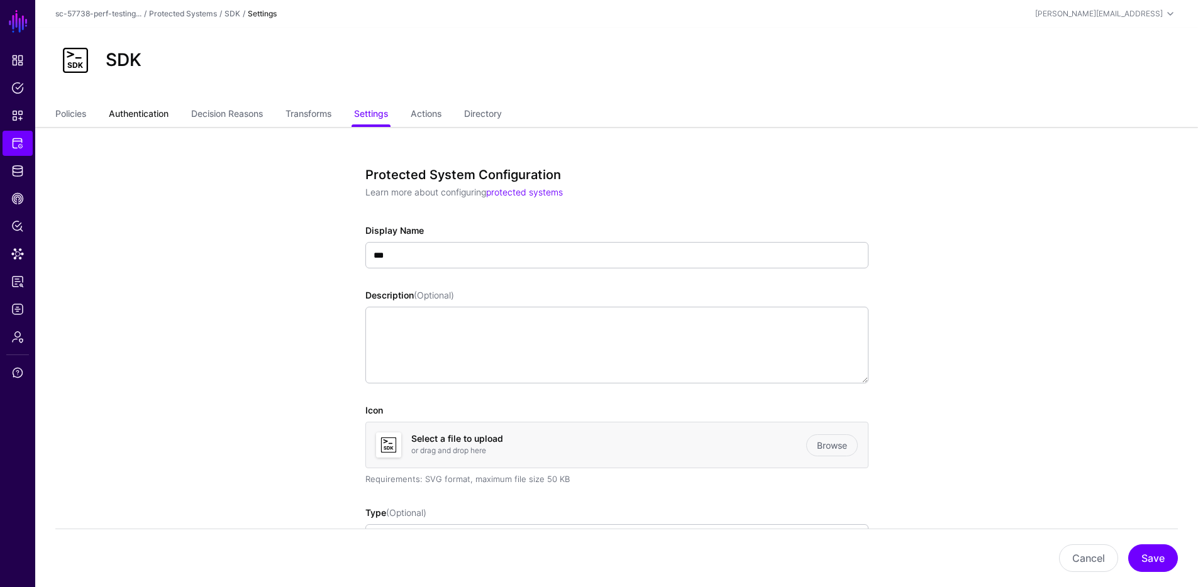
click at [118, 116] on link "Authentication" at bounding box center [139, 115] width 60 height 24
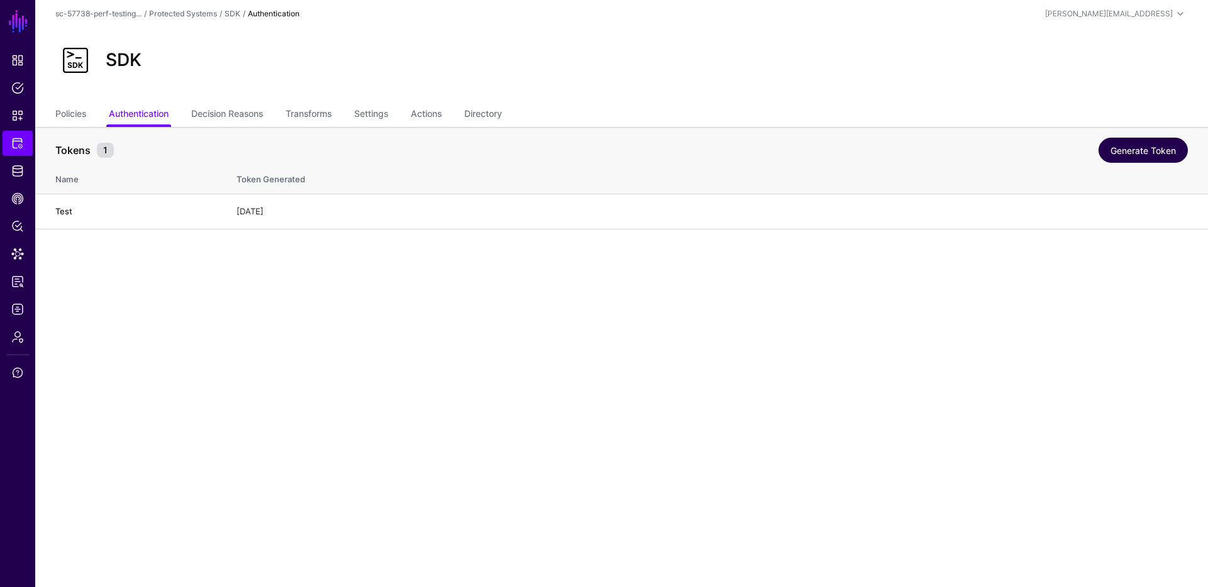
click at [1120, 142] on link "Generate Token" at bounding box center [1142, 150] width 89 height 25
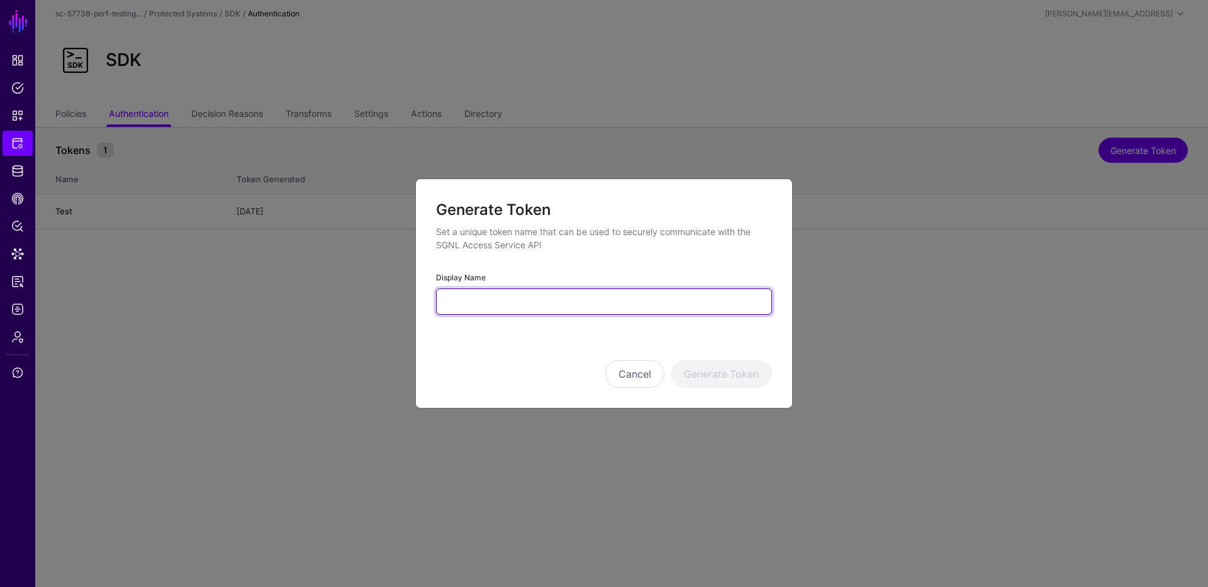
click at [521, 303] on input "Display Name" at bounding box center [604, 302] width 336 height 26
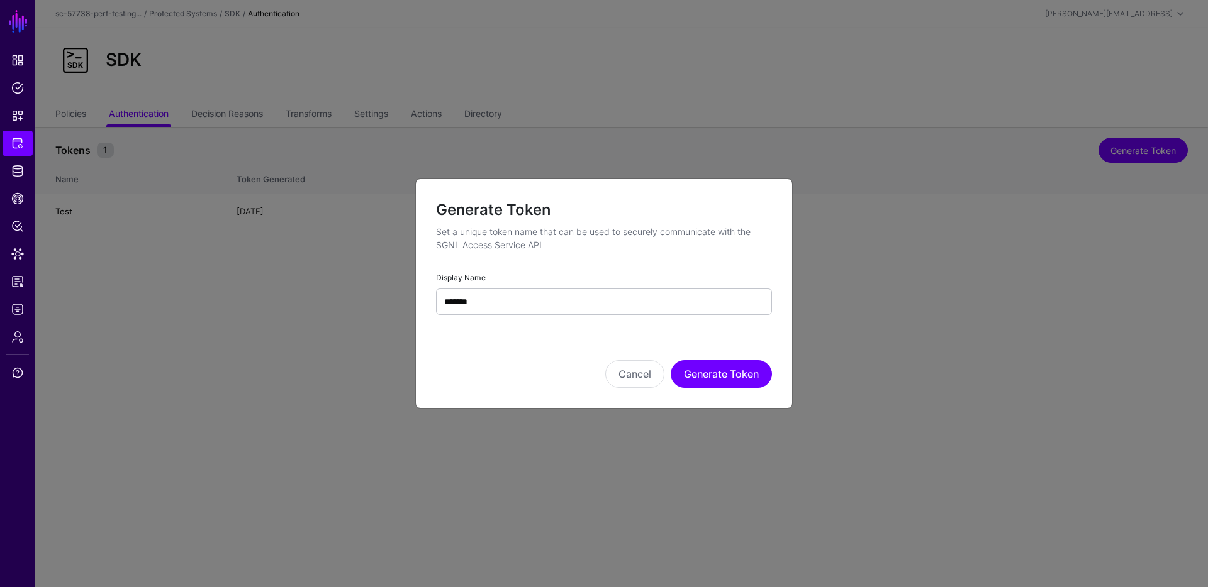
click at [718, 350] on div "Cancel Generate Token" at bounding box center [604, 356] width 336 height 63
click at [597, 314] on input "*******" at bounding box center [604, 302] width 336 height 26
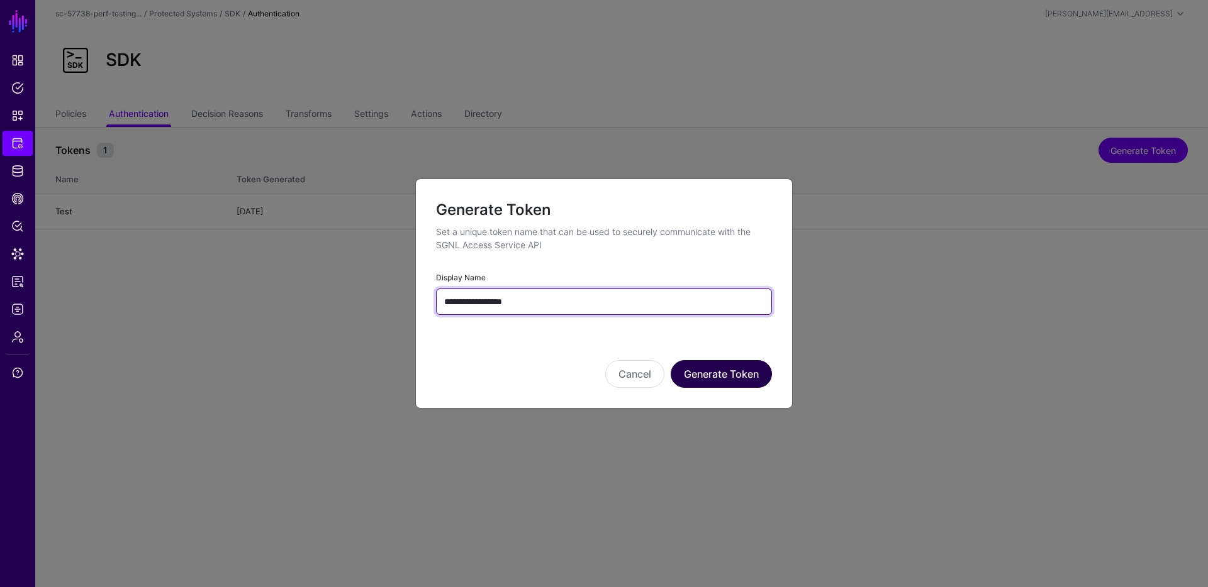
type input "**********"
click at [703, 377] on button "Generate Token" at bounding box center [720, 374] width 101 height 28
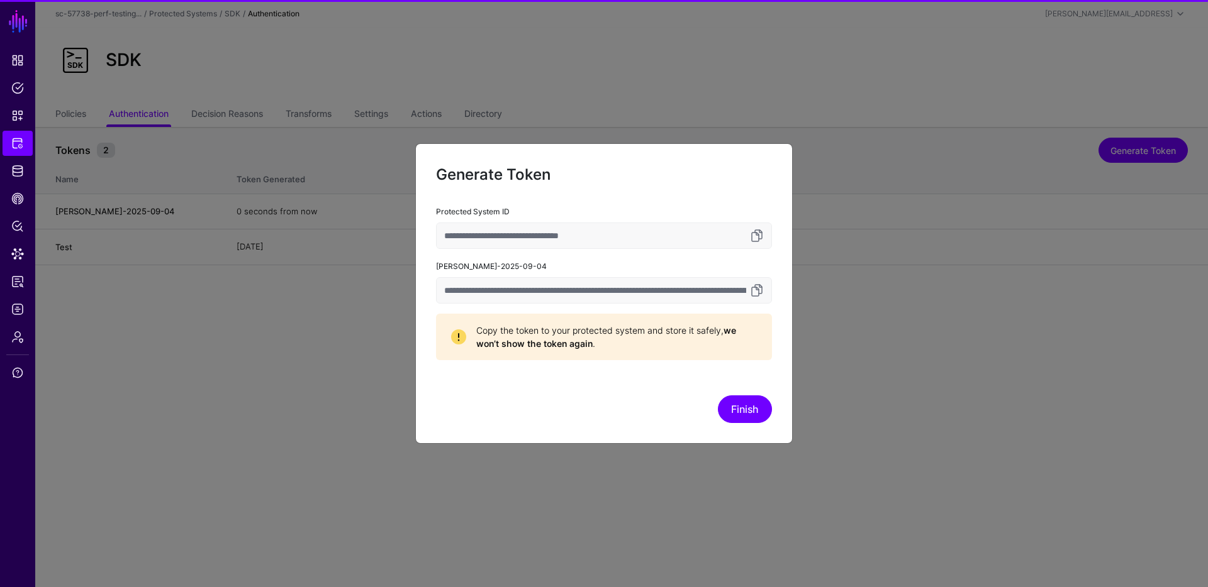
click at [747, 286] on div at bounding box center [755, 290] width 18 height 15
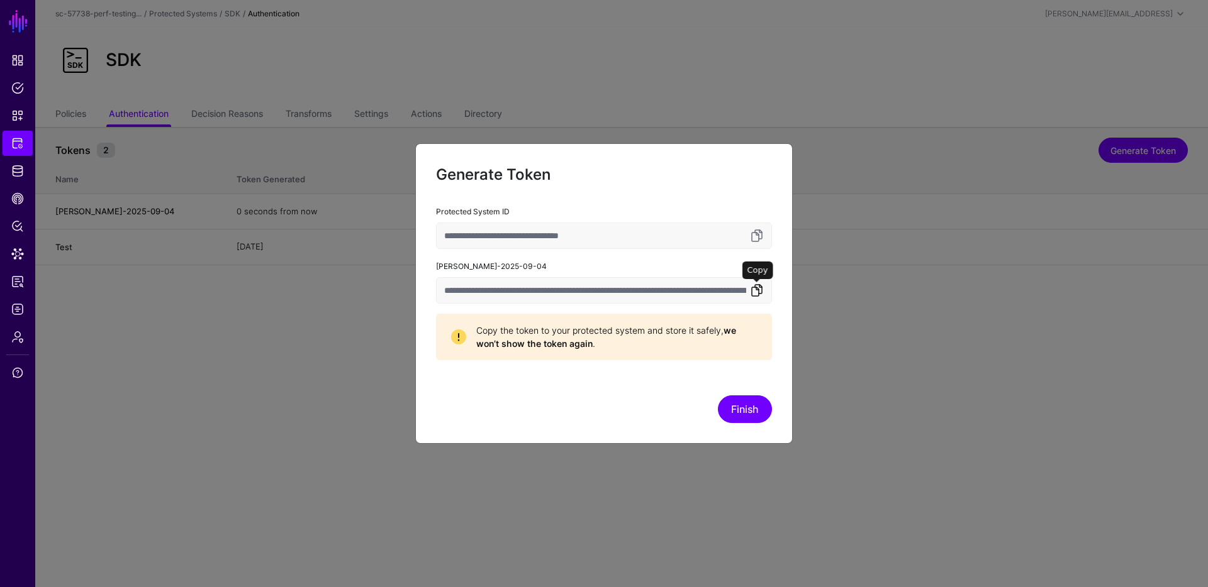
click at [755, 286] on link at bounding box center [756, 290] width 15 height 15
click at [756, 403] on button "Finish" at bounding box center [745, 410] width 54 height 28
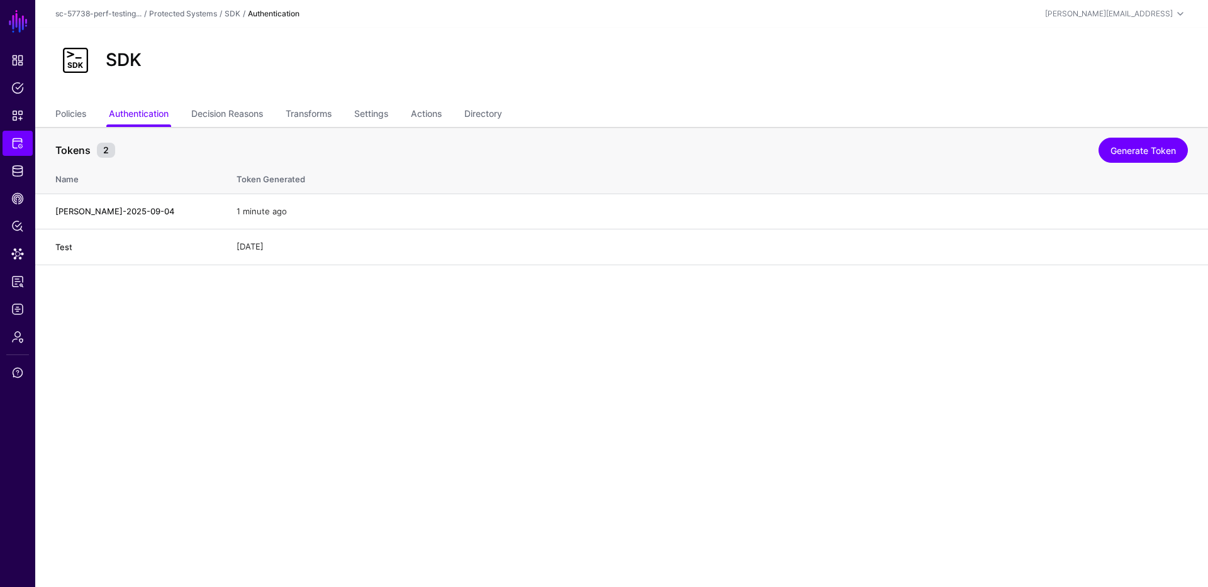
click at [390, 286] on main "SGNL Dashboard Policies Snippets Protected Systems Identity Data Fabric CAEP Hu…" at bounding box center [604, 293] width 1208 height 587
